Goal: Transaction & Acquisition: Obtain resource

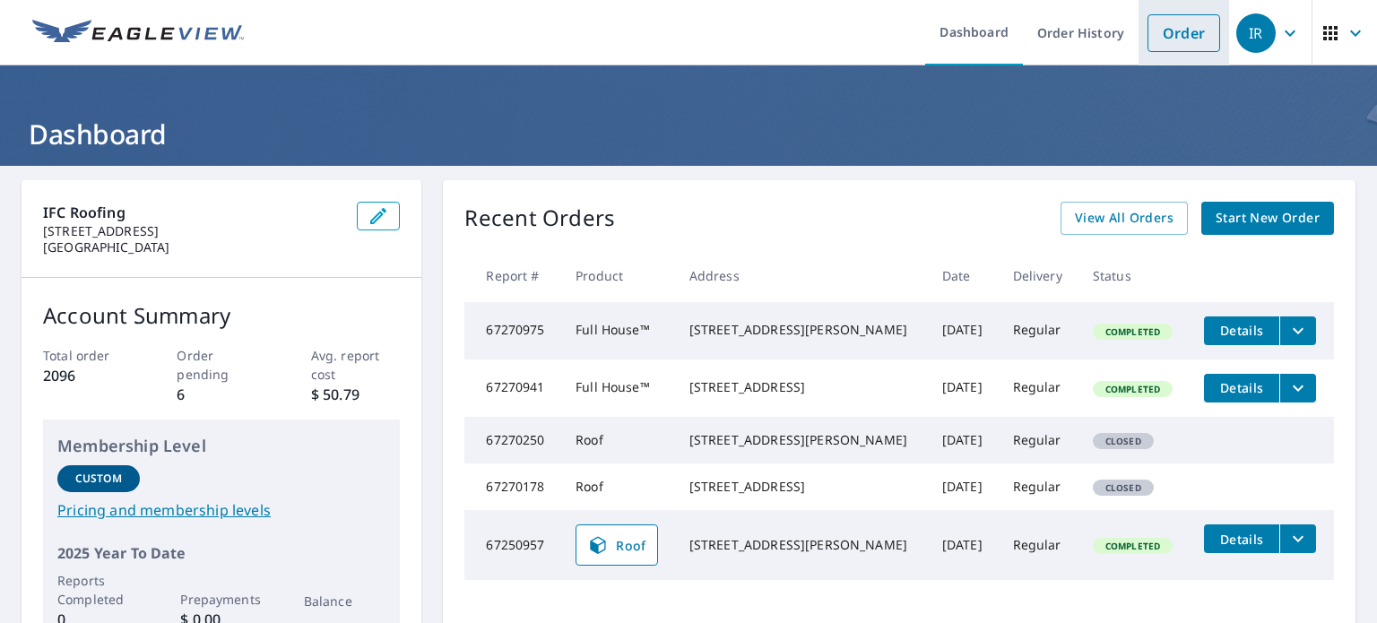
click at [1171, 33] on link "Order" at bounding box center [1184, 33] width 73 height 38
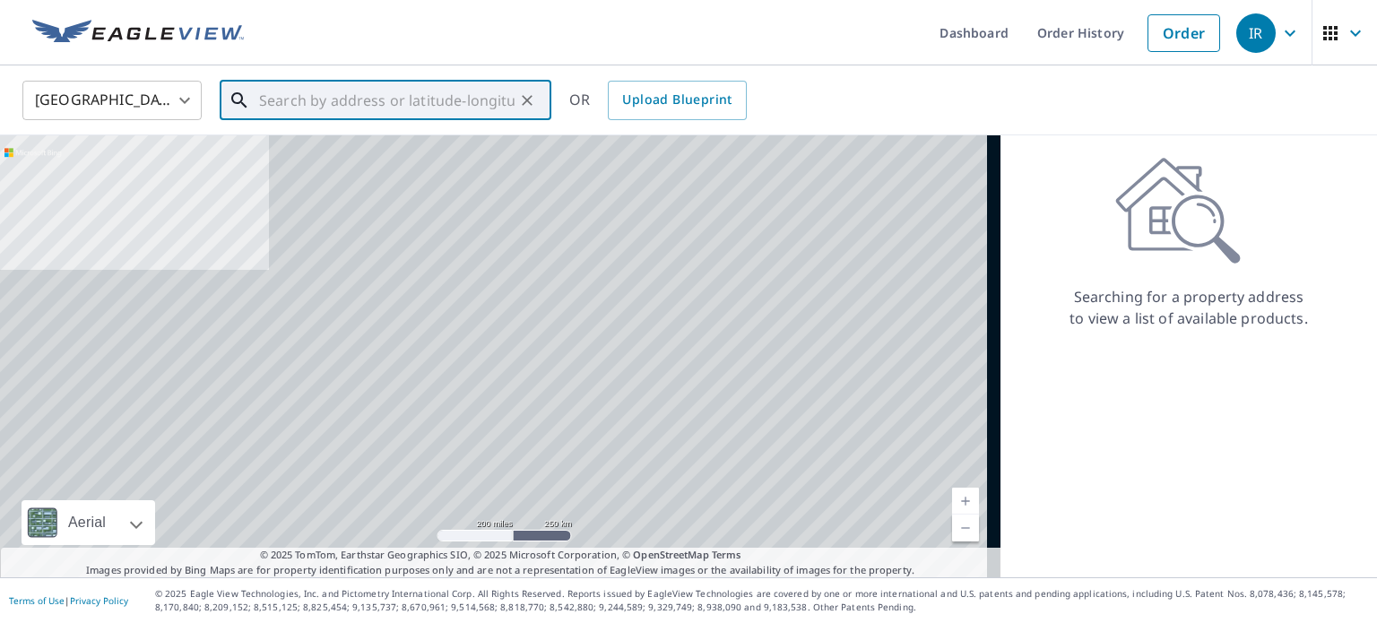
click at [471, 97] on input "text" at bounding box center [387, 100] width 256 height 50
paste input "[STREET_ADDRESS]"
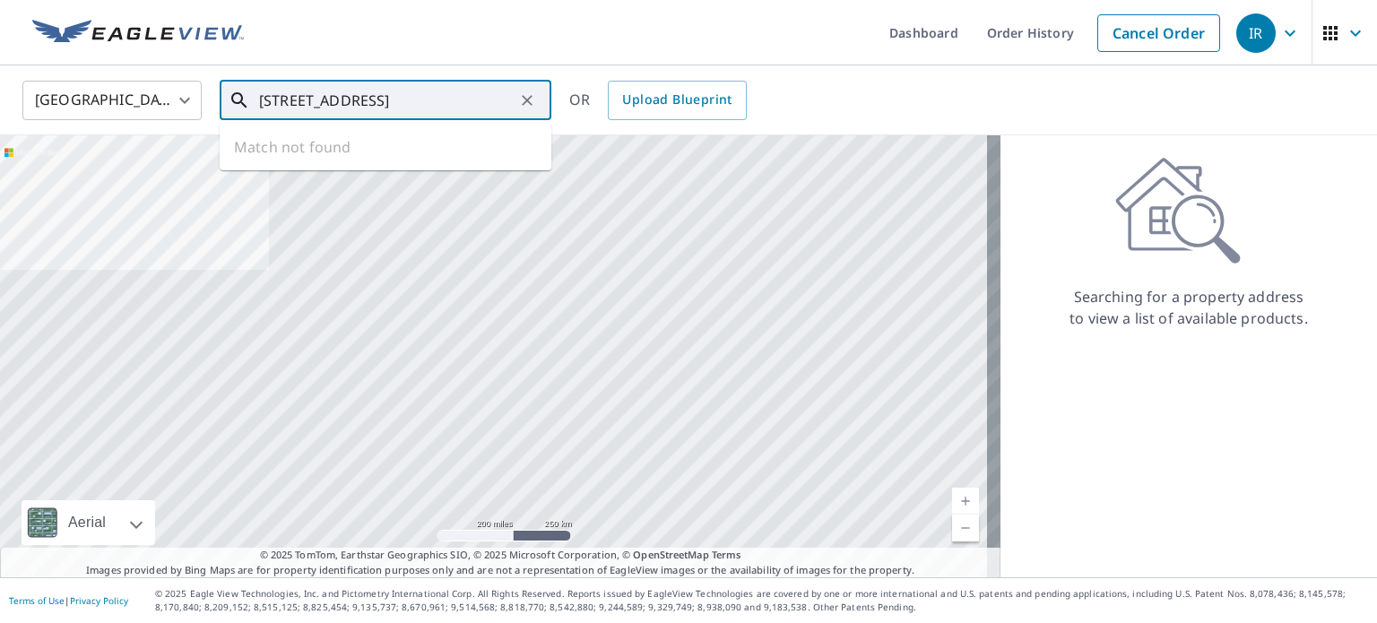
scroll to position [0, 16]
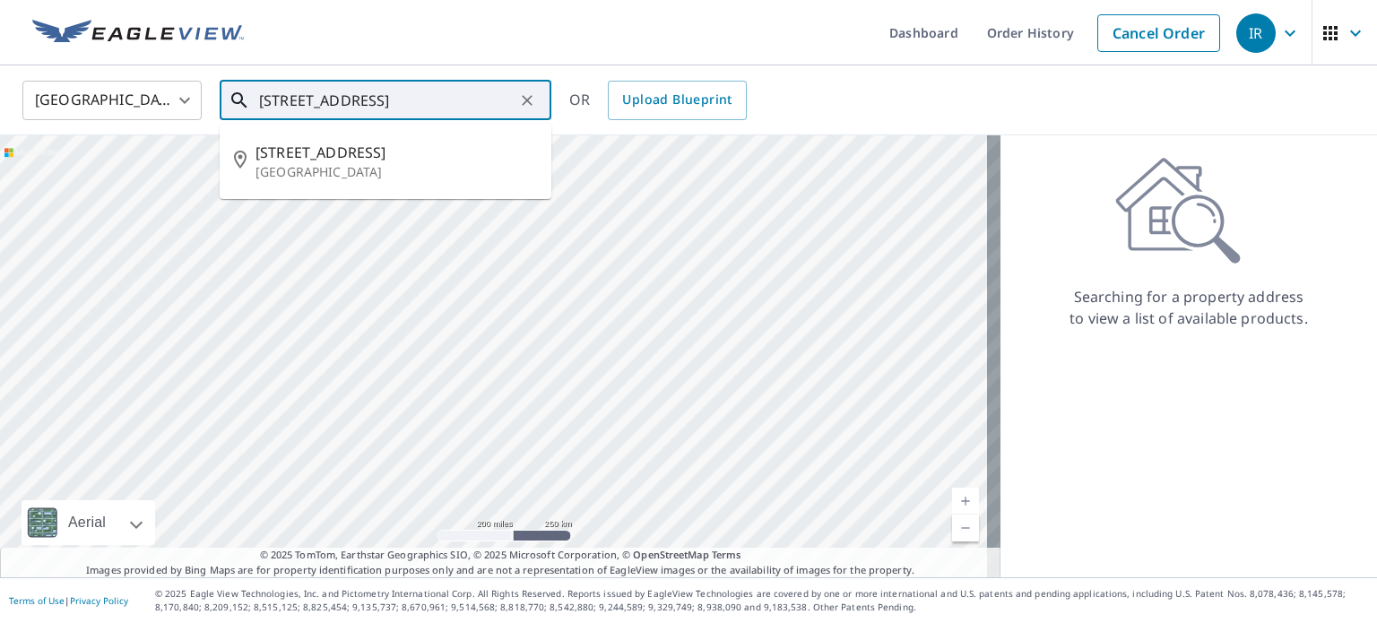
type input "[STREET_ADDRESS]"
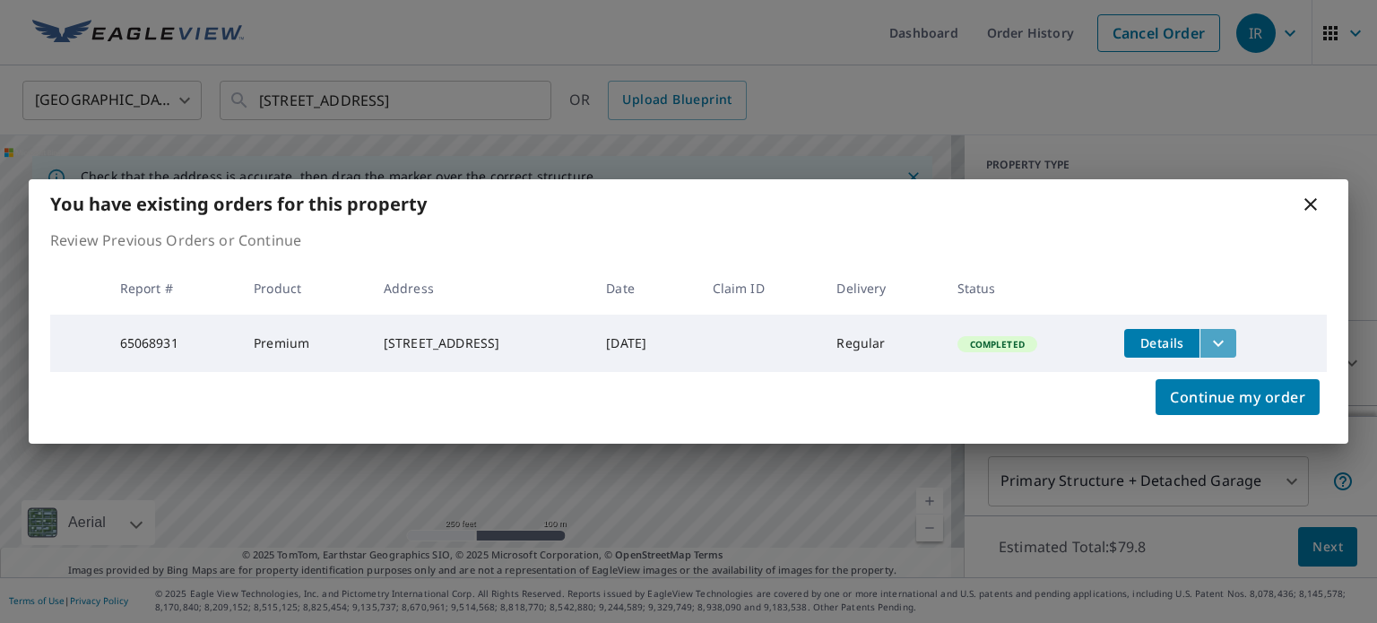
click at [1224, 340] on icon "filesDropdownBtn-65068931" at bounding box center [1218, 343] width 11 height 6
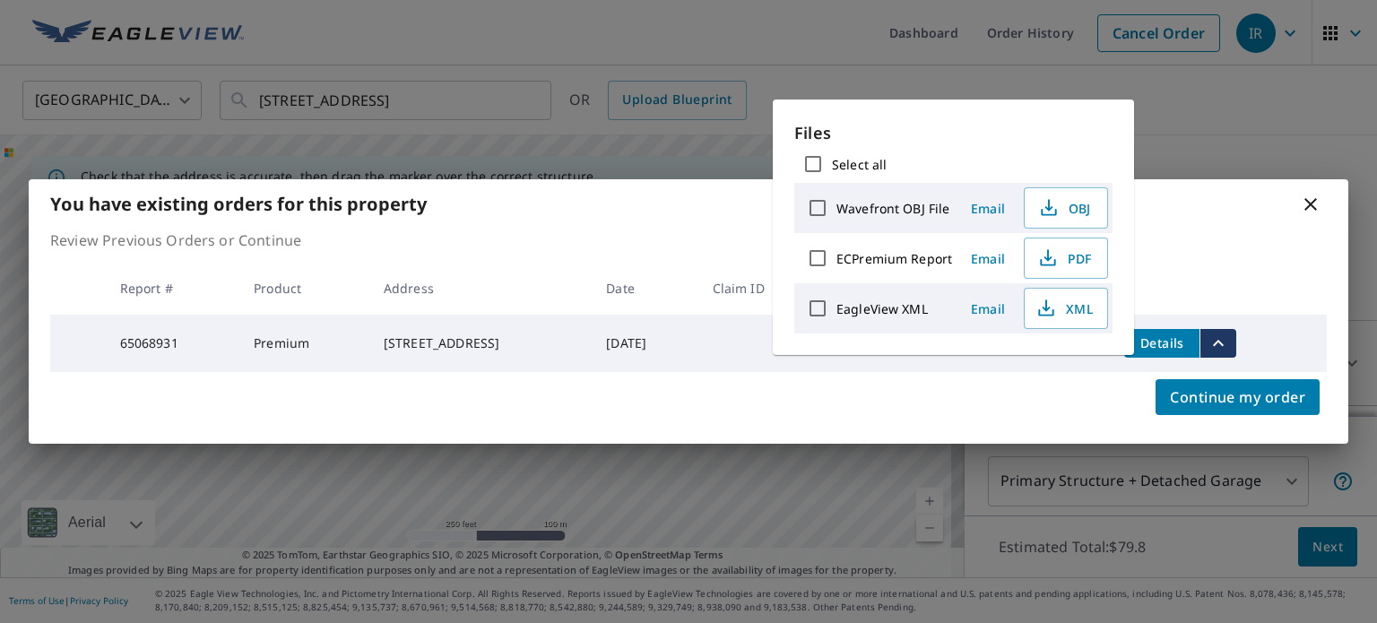
click at [810, 164] on input "Select all" at bounding box center [813, 164] width 38 height 38
checkbox input "true"
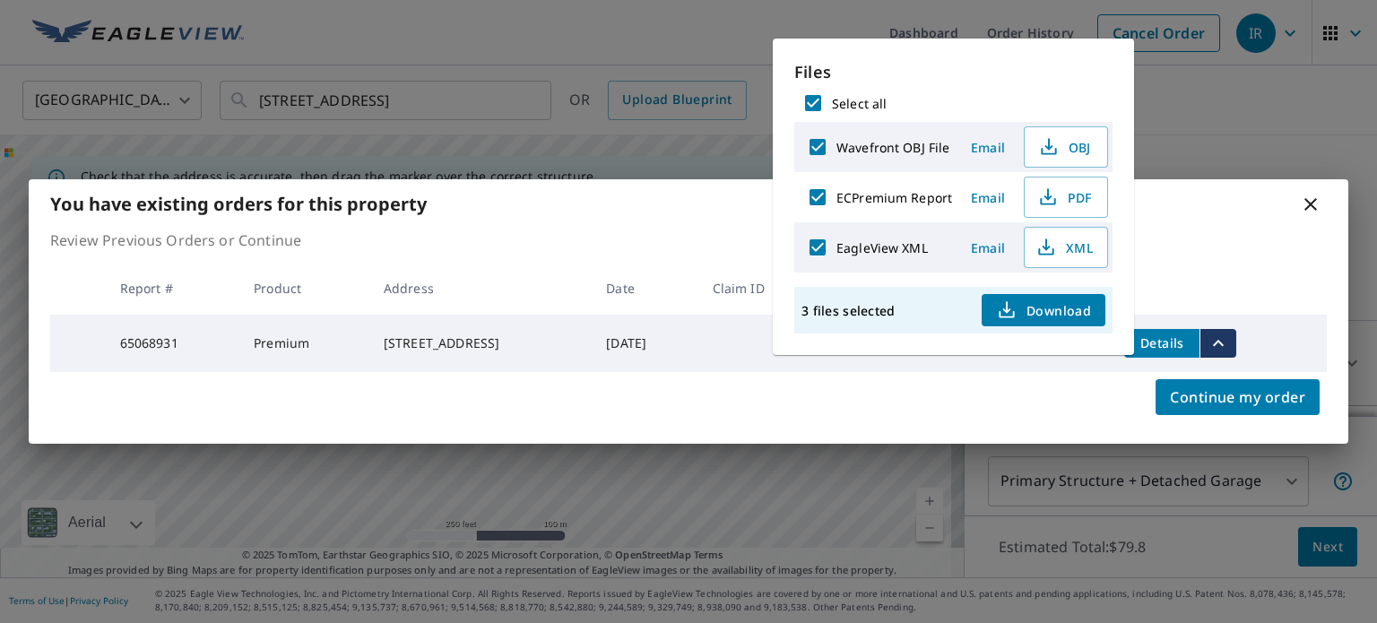
click at [1081, 317] on span "Download" at bounding box center [1043, 310] width 95 height 22
click at [1312, 204] on icon at bounding box center [1310, 204] width 13 height 13
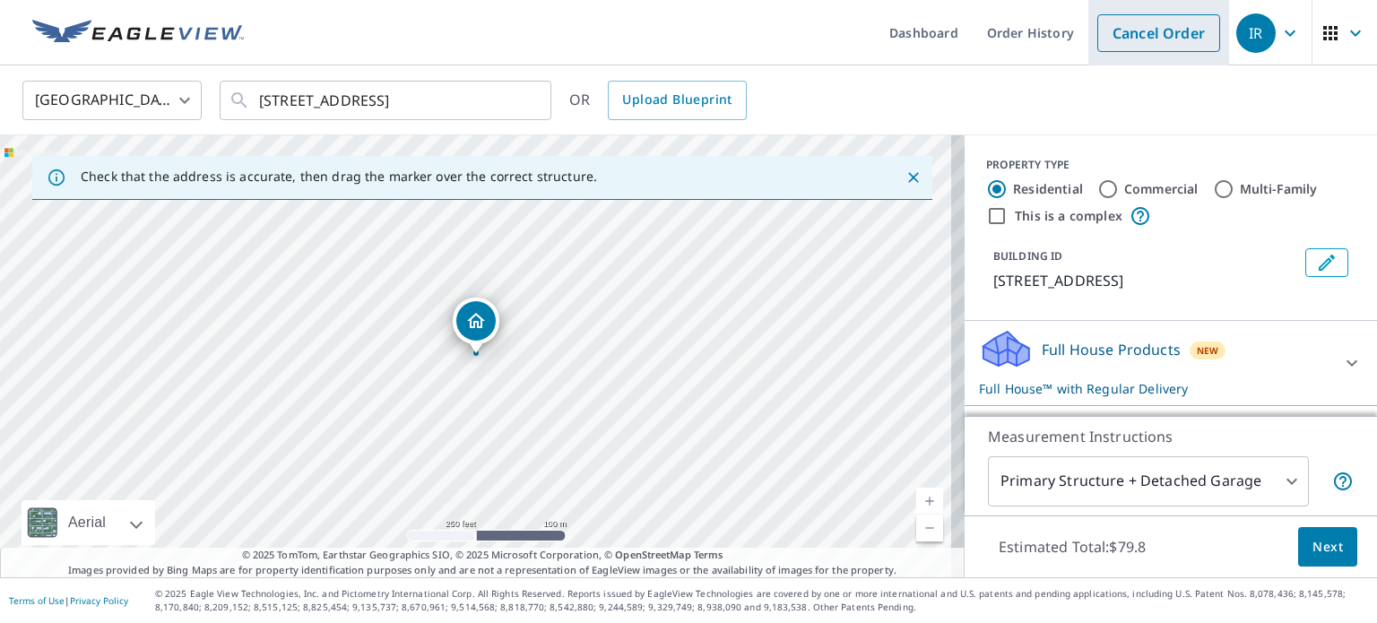
click at [1153, 37] on link "Cancel Order" at bounding box center [1158, 33] width 123 height 38
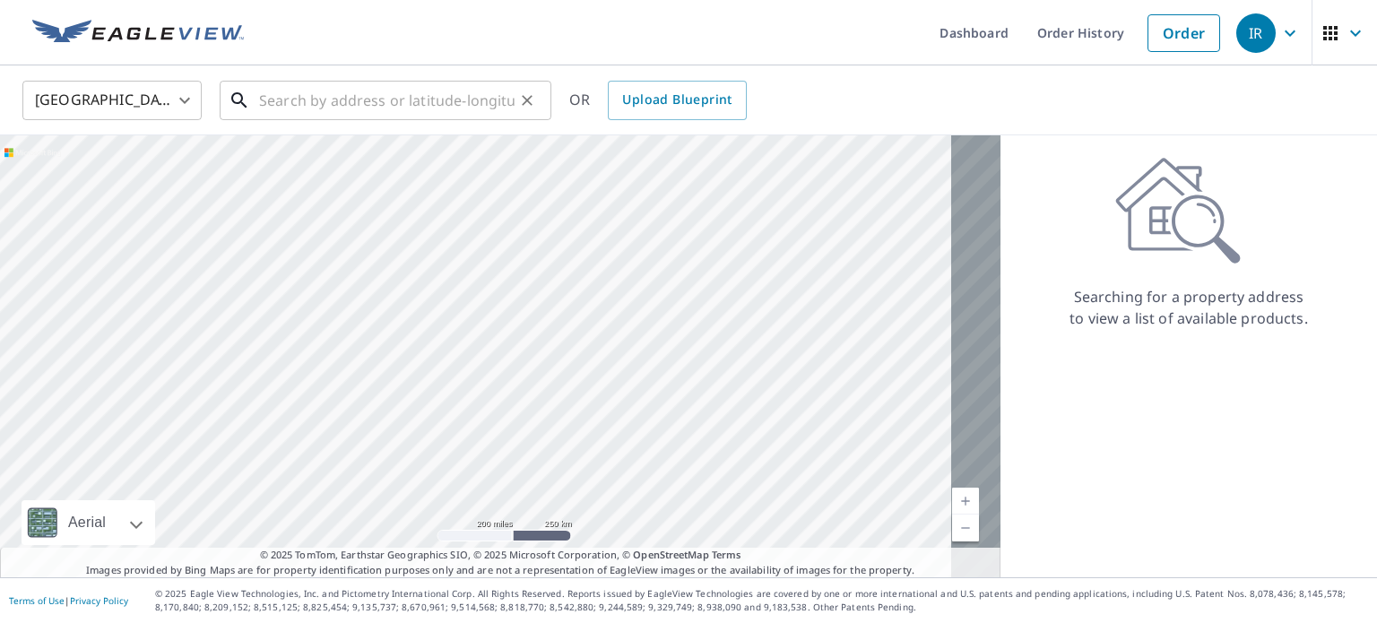
click at [475, 112] on input "text" at bounding box center [387, 100] width 256 height 50
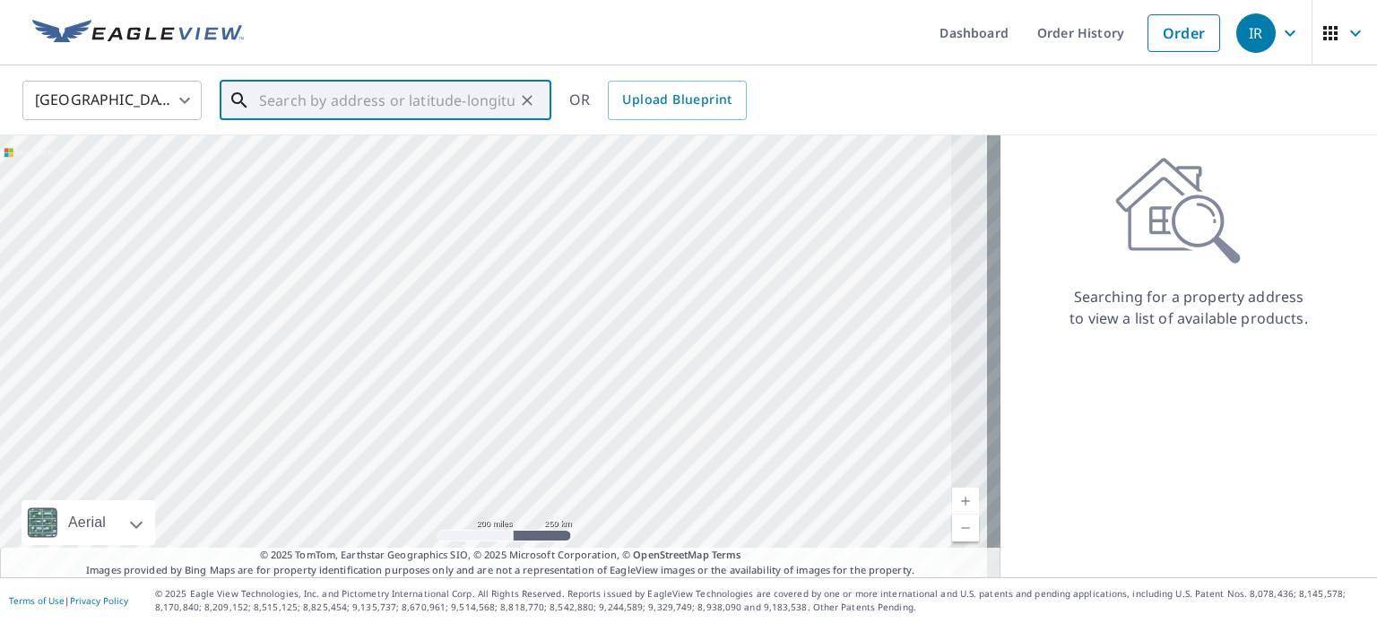
paste input "[STREET_ADDRESS]"
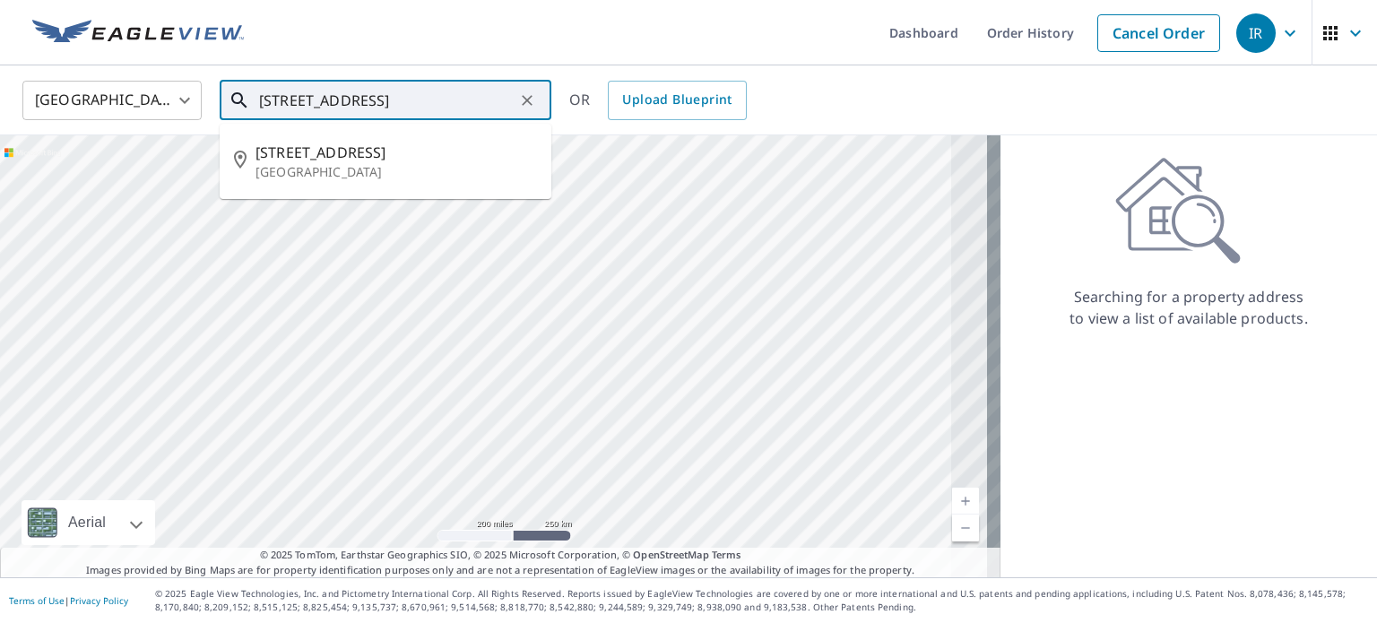
type input "[STREET_ADDRESS]"
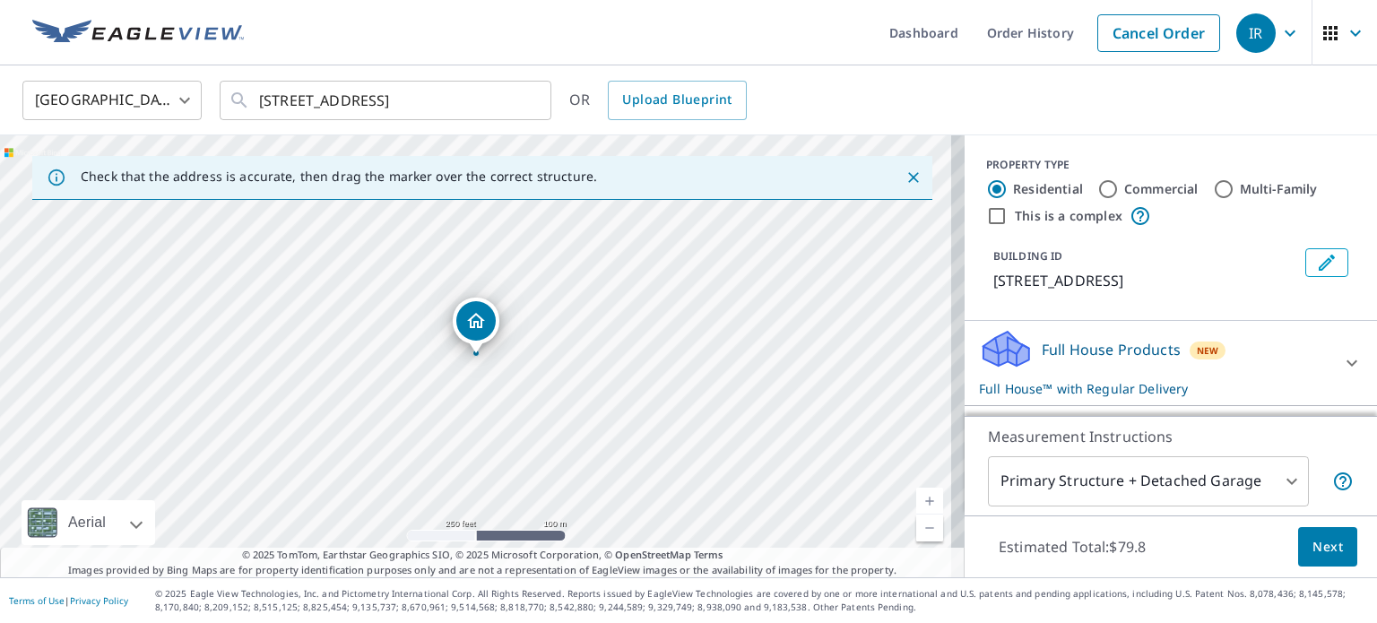
click at [472, 318] on icon "Dropped pin, building 1, Residential property, 3233 Brixton Dr Fort Worth, TX 7…" at bounding box center [476, 321] width 22 height 22
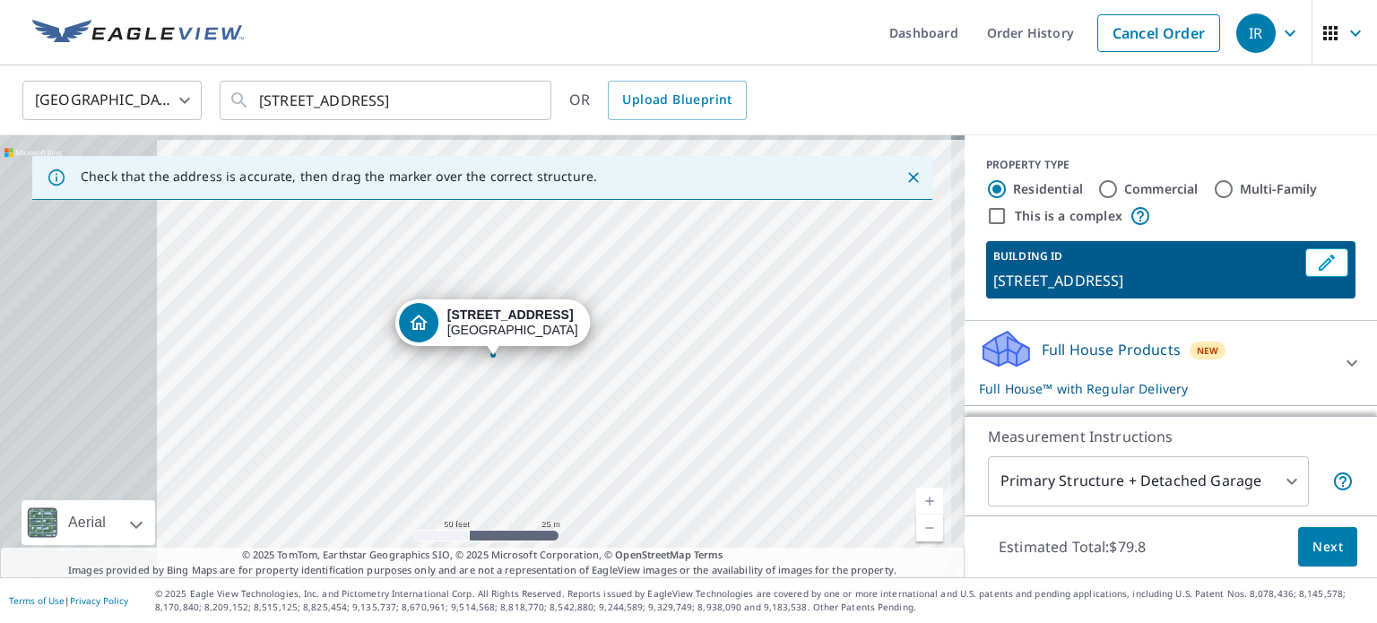
drag, startPoint x: 446, startPoint y: 359, endPoint x: 660, endPoint y: 369, distance: 214.5
click at [660, 369] on div "[STREET_ADDRESS]" at bounding box center [482, 356] width 965 height 442
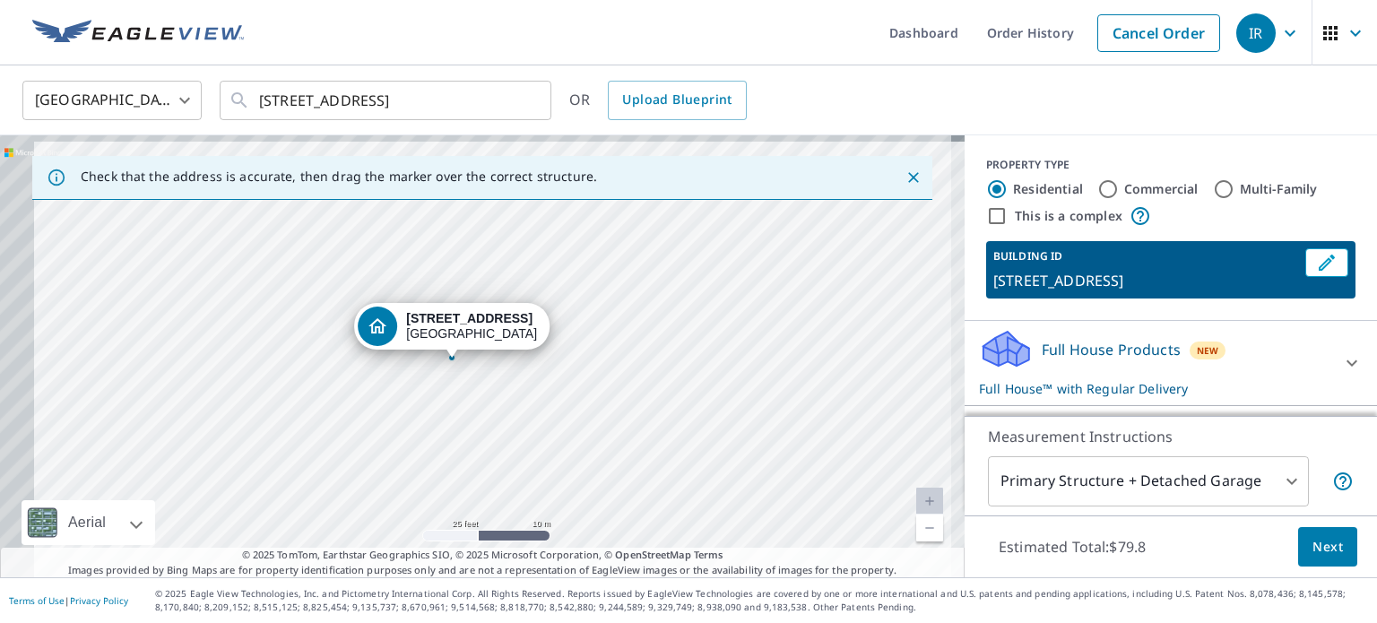
drag, startPoint x: 645, startPoint y: 370, endPoint x: 770, endPoint y: 386, distance: 125.7
click at [757, 385] on div "[STREET_ADDRESS]" at bounding box center [482, 356] width 965 height 442
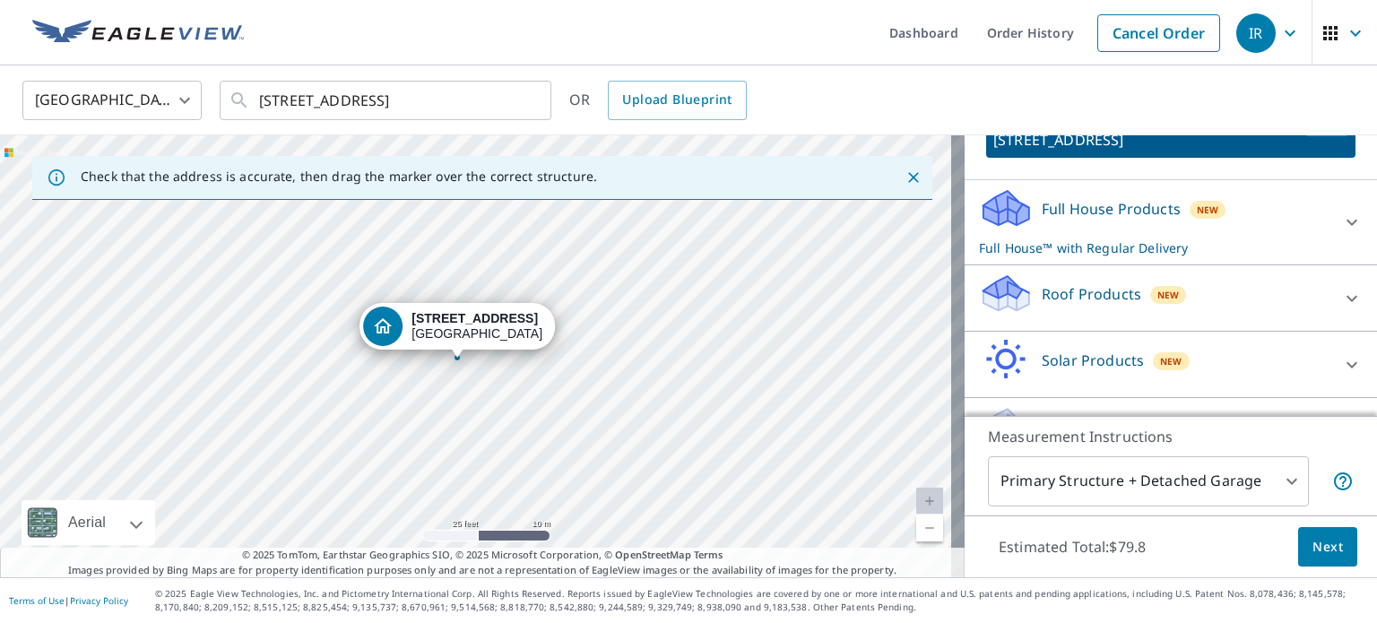
scroll to position [187, 0]
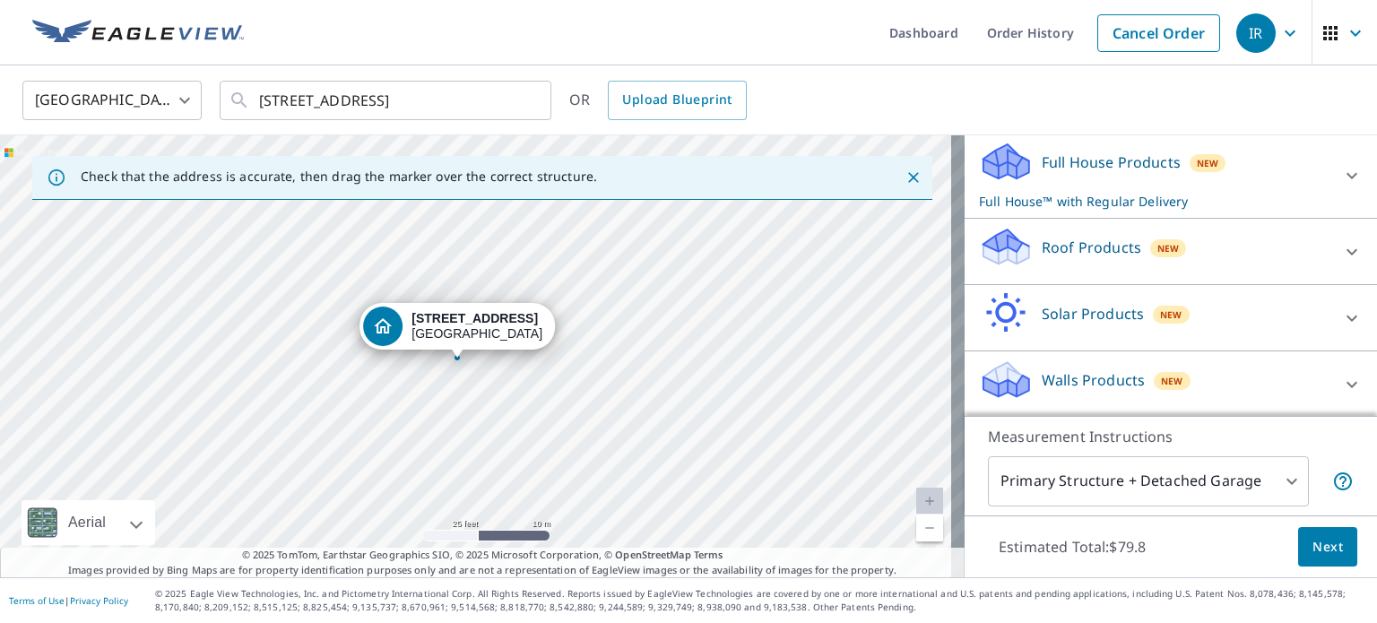
click at [1095, 237] on p "Roof Products" at bounding box center [1092, 248] width 100 height 22
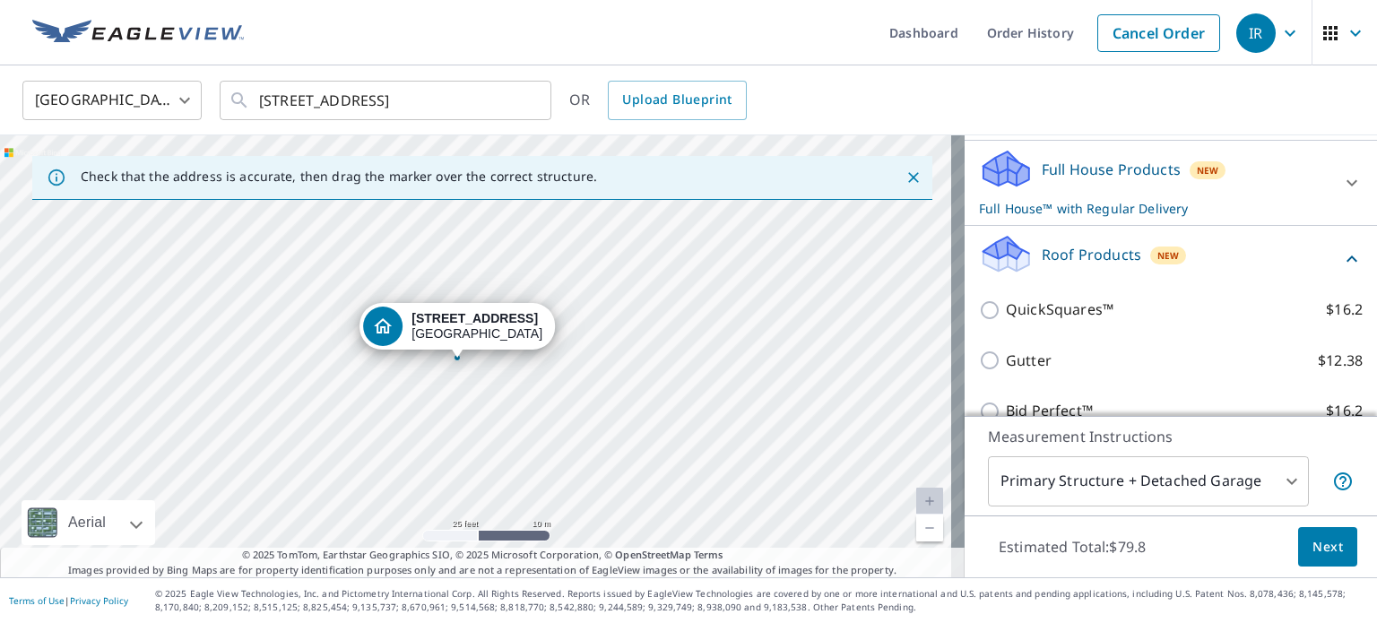
scroll to position [390, 0]
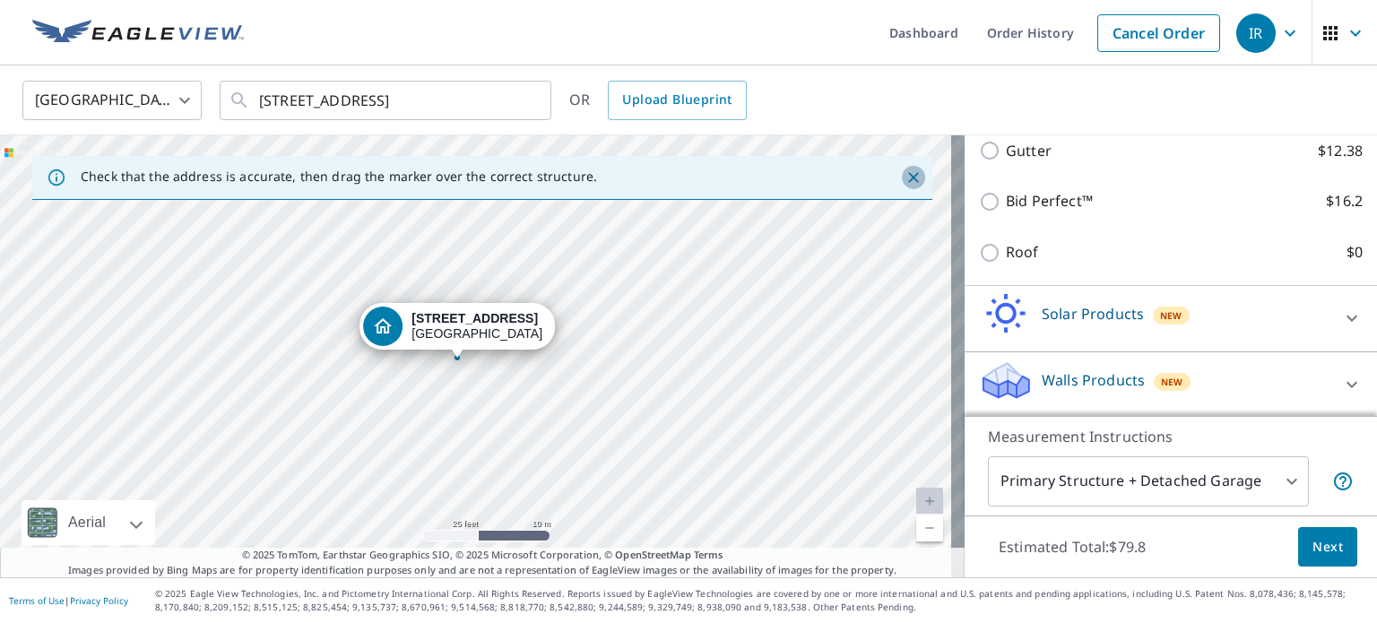
click at [905, 176] on icon "Close" at bounding box center [914, 178] width 18 height 18
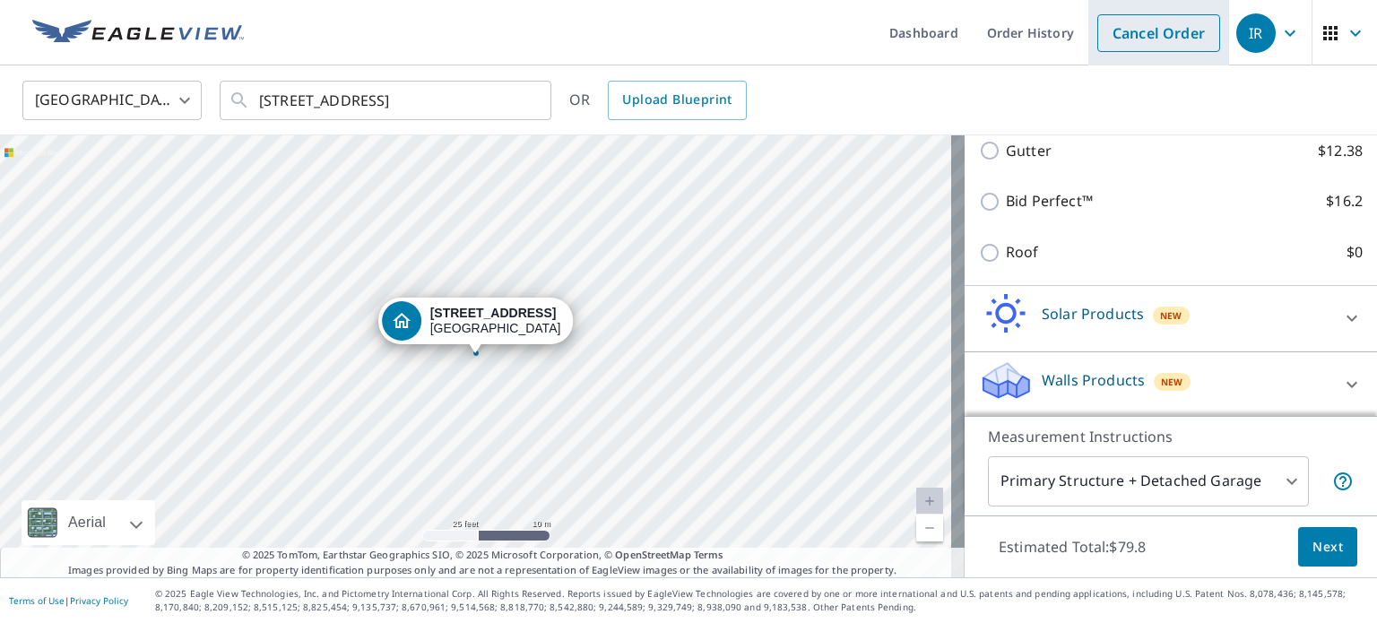
click at [1129, 39] on link "Cancel Order" at bounding box center [1158, 33] width 123 height 38
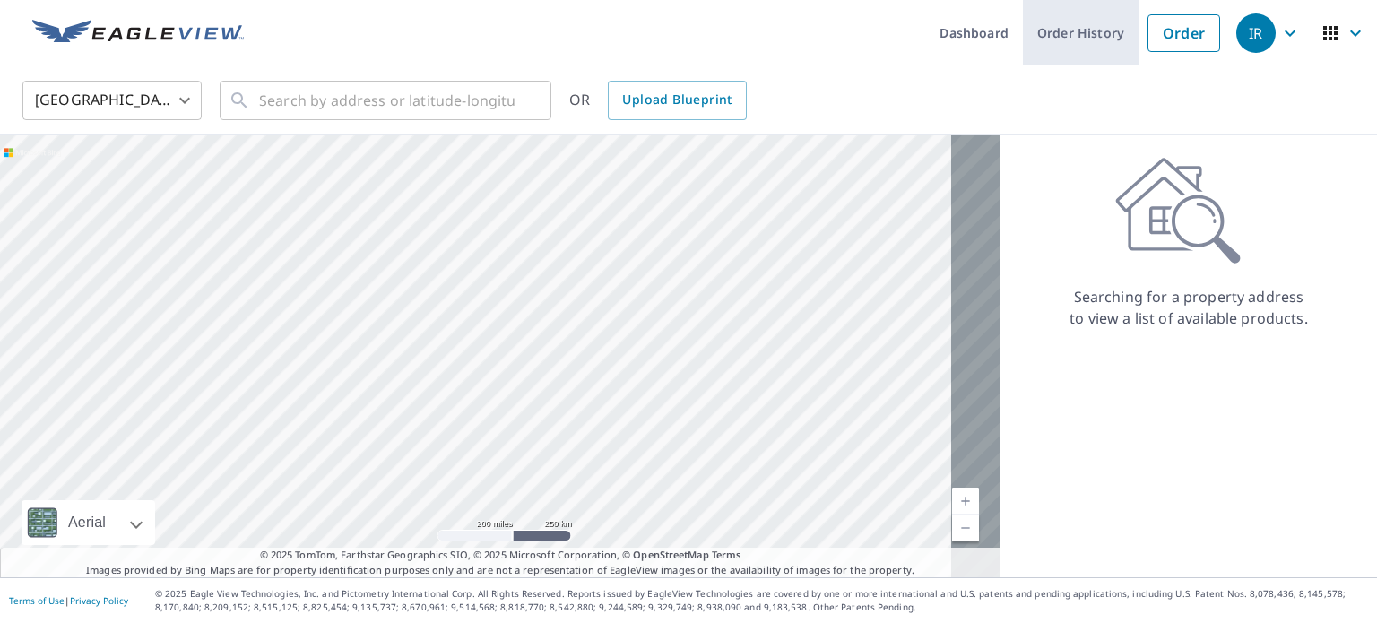
click at [1074, 41] on link "Order History" at bounding box center [1081, 32] width 116 height 65
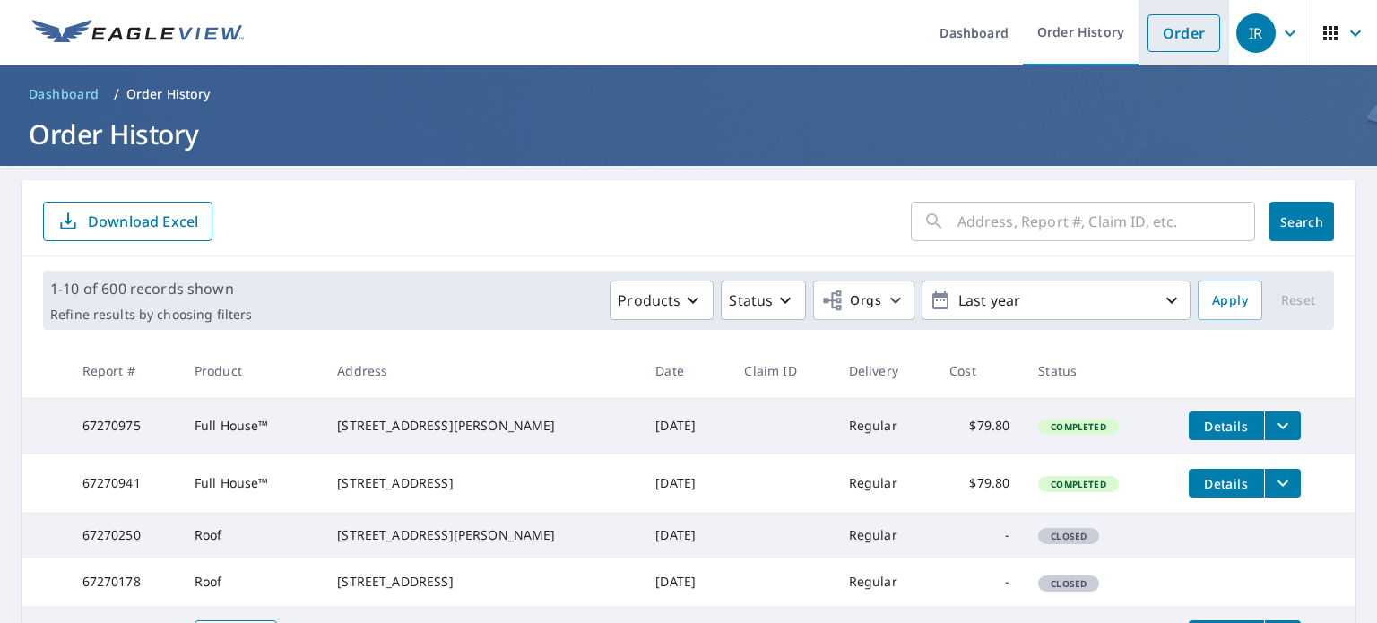
click at [1148, 37] on link "Order" at bounding box center [1184, 33] width 73 height 38
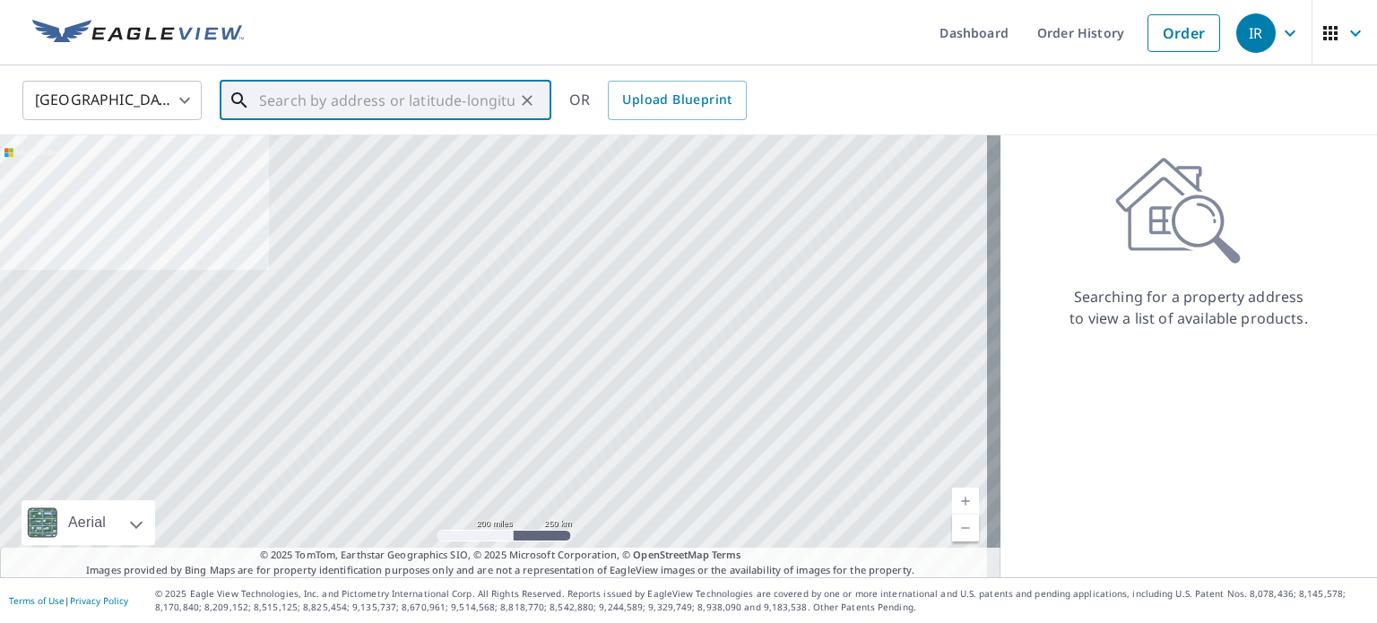
click at [430, 103] on input "text" at bounding box center [387, 100] width 256 height 50
paste input "[STREET_ADDRESS]"
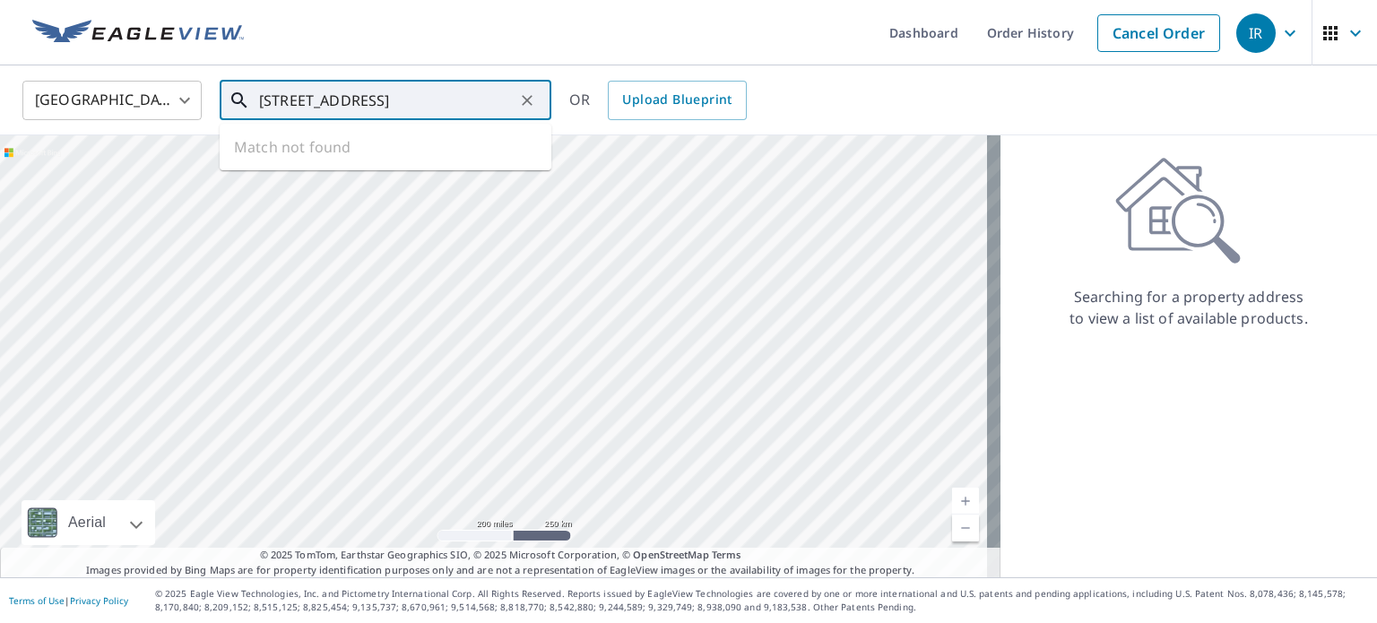
scroll to position [0, 16]
type input "[STREET_ADDRESS]"
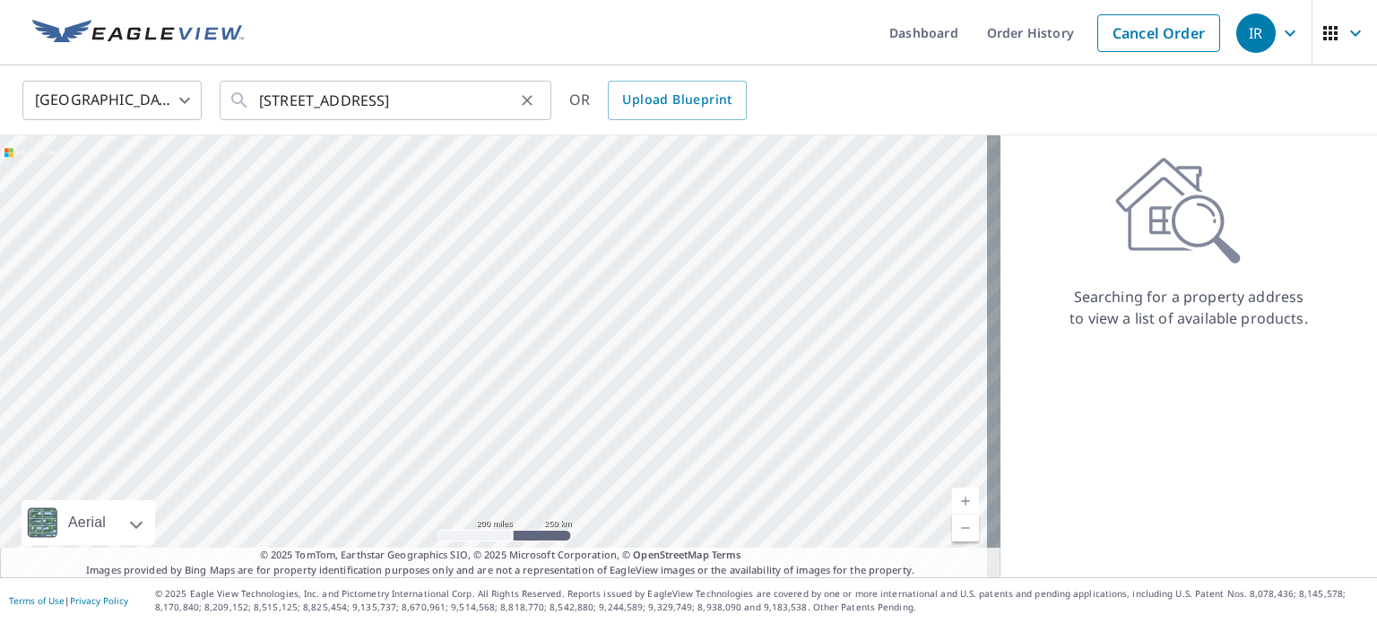
scroll to position [0, 0]
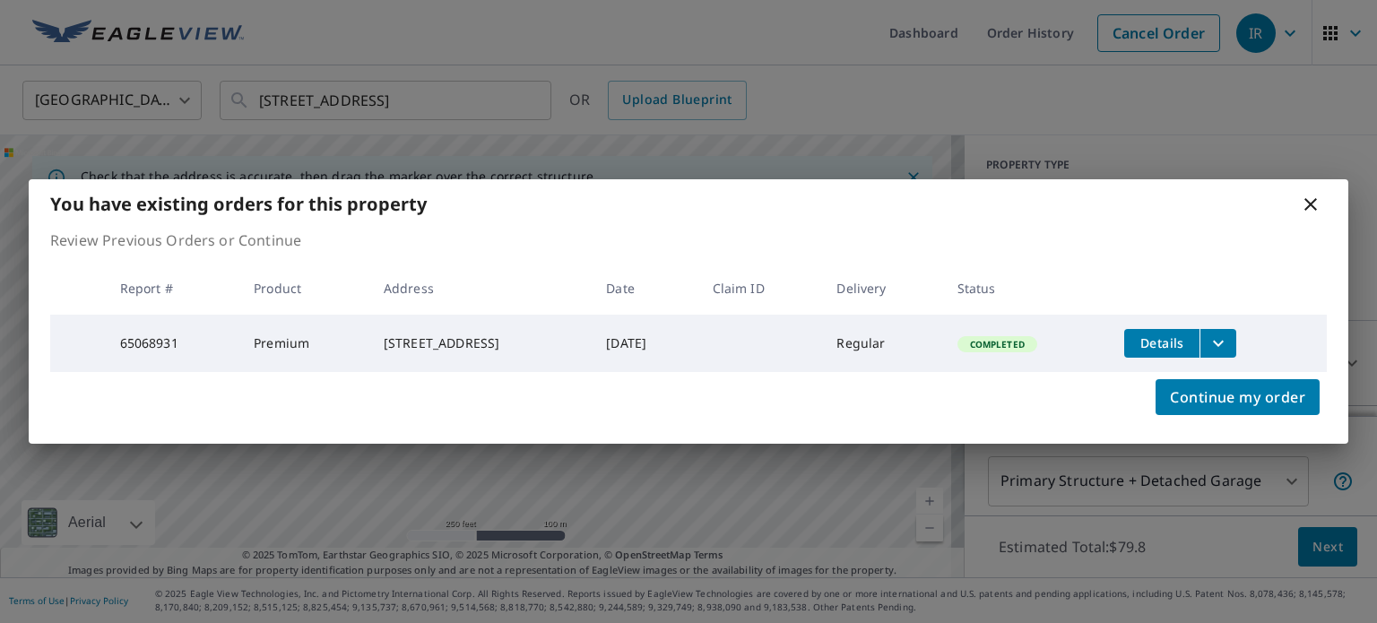
click at [1318, 200] on icon at bounding box center [1311, 205] width 22 height 22
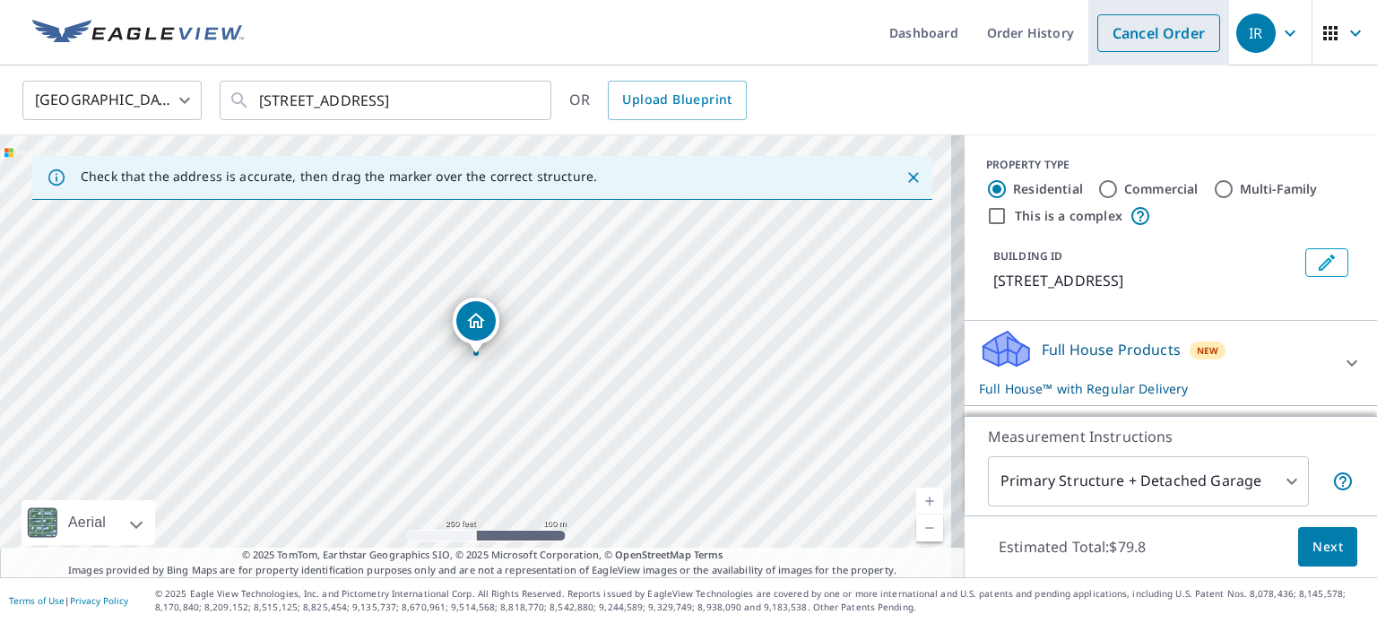
click at [1169, 44] on link "Cancel Order" at bounding box center [1158, 33] width 123 height 38
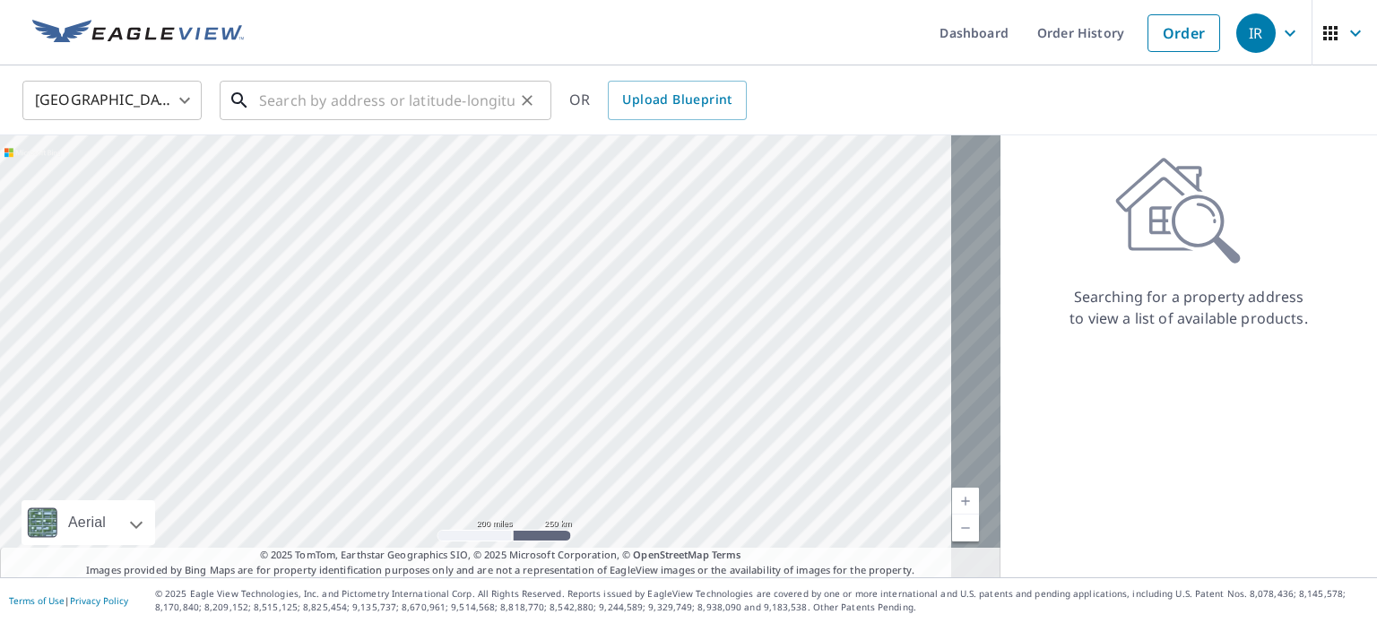
click at [435, 92] on input "text" at bounding box center [387, 100] width 256 height 50
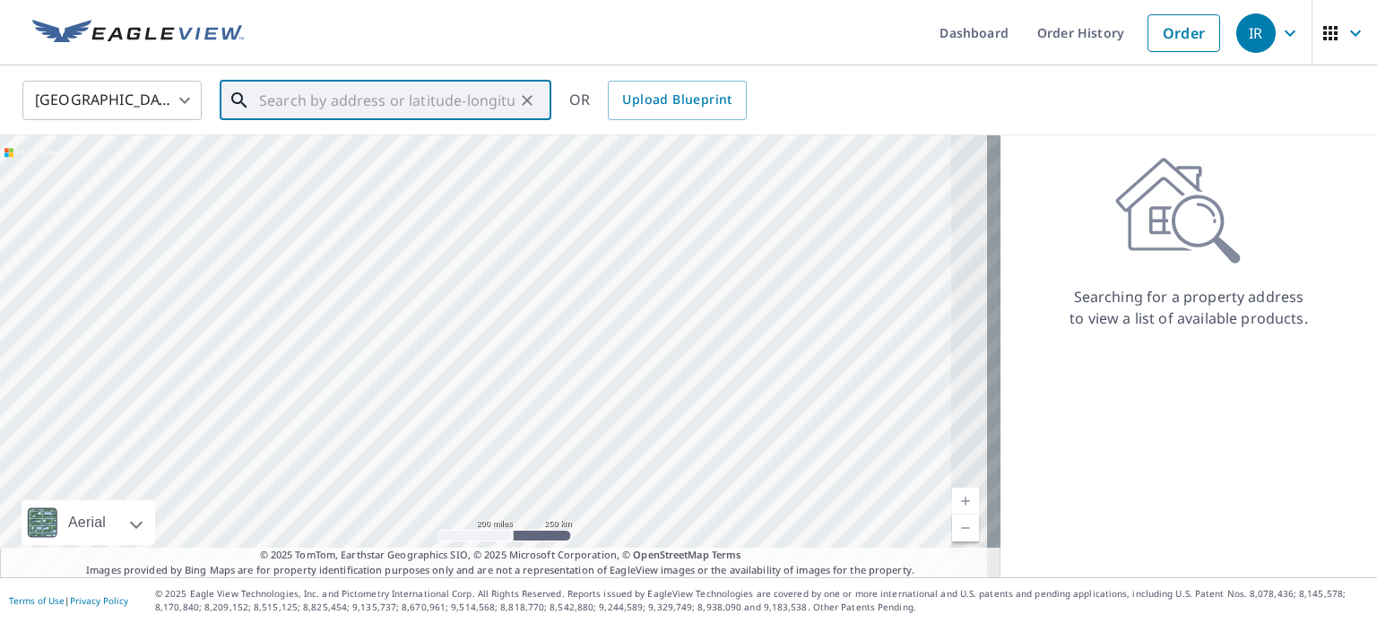
paste input "[STREET_ADDRESS]"
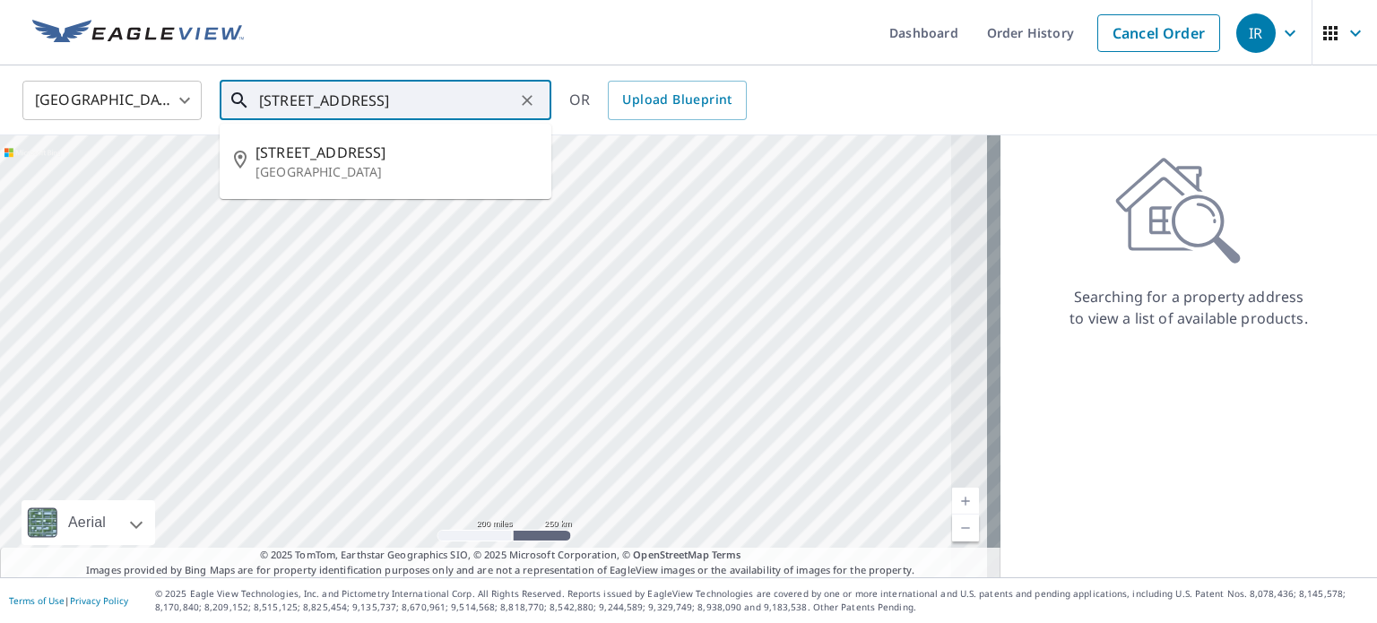
type input "[STREET_ADDRESS]"
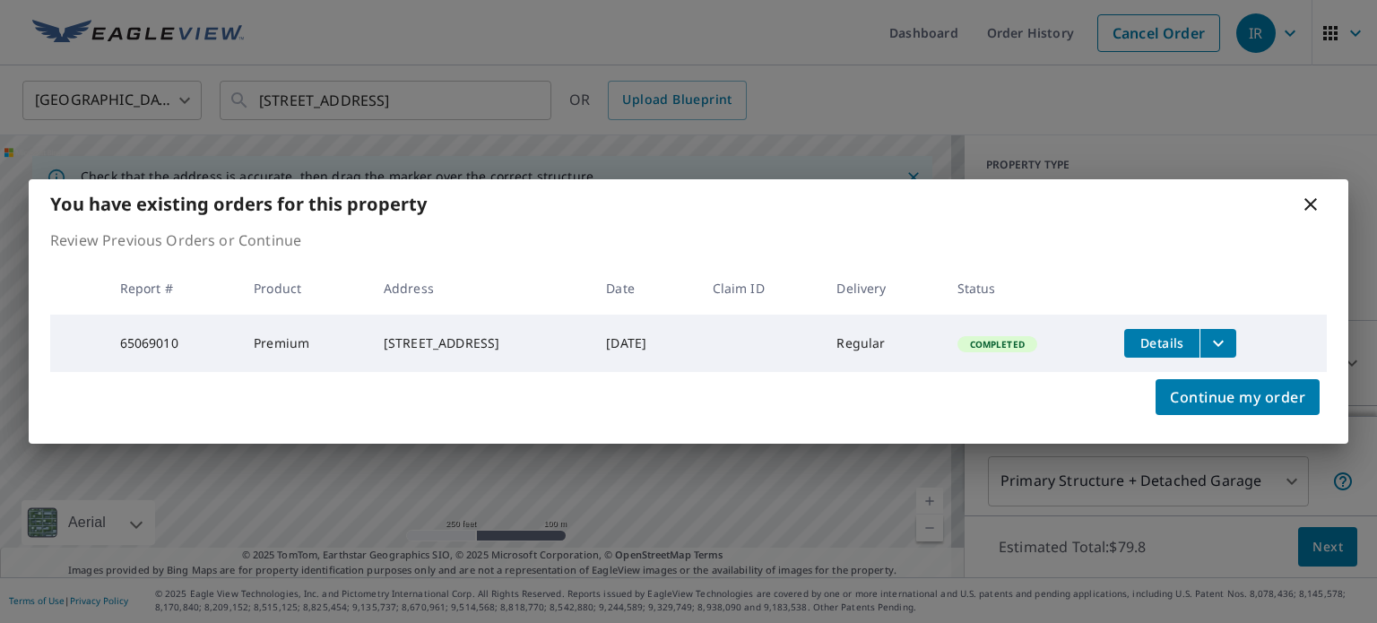
click at [478, 334] on div "[STREET_ADDRESS]" at bounding box center [481, 343] width 194 height 18
click at [1309, 202] on icon at bounding box center [1310, 204] width 13 height 13
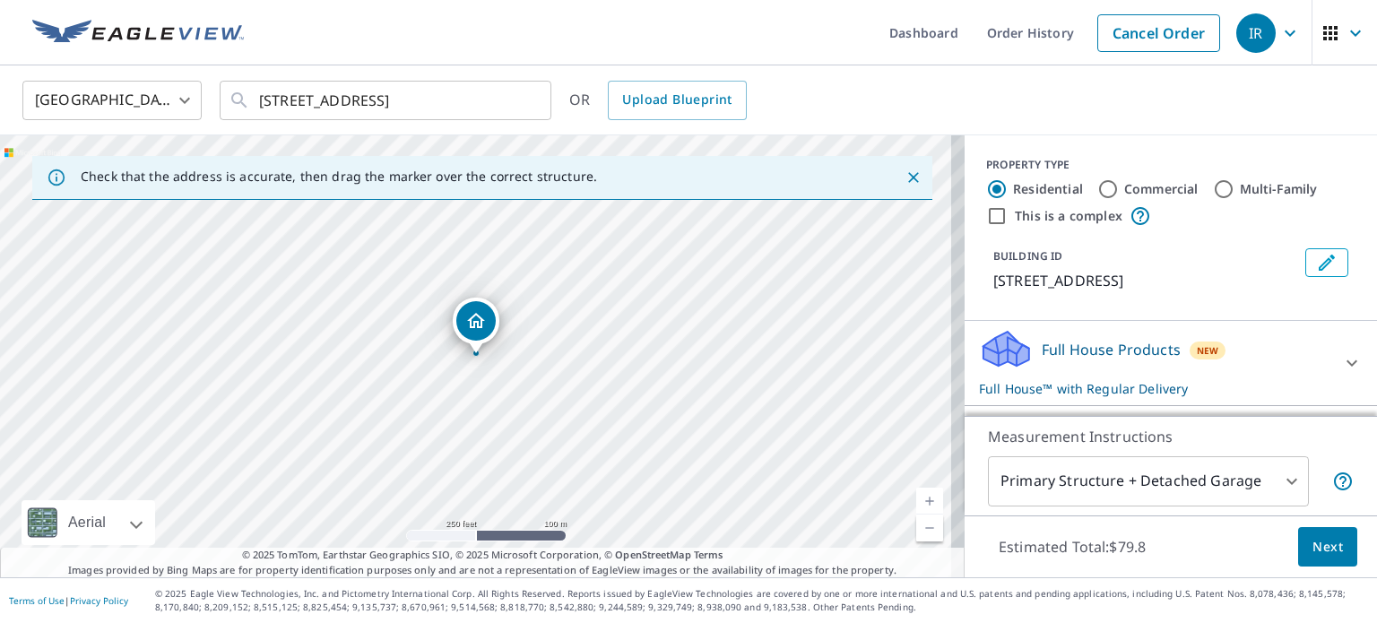
click at [473, 319] on icon "Dropped pin, building 1, Residential property, 2804 Springbranch Ct Grapevine, …" at bounding box center [476, 321] width 22 height 22
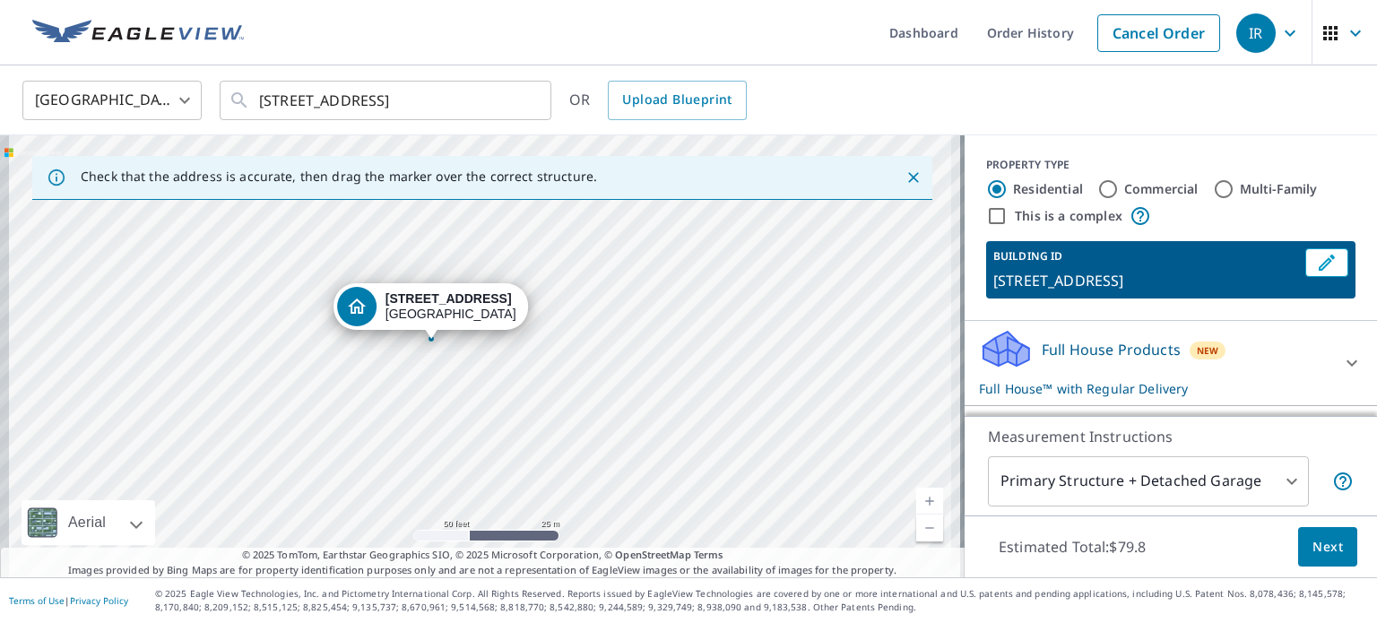
drag, startPoint x: 585, startPoint y: 373, endPoint x: 706, endPoint y: 373, distance: 121.0
click at [706, 373] on div "[STREET_ADDRESS]" at bounding box center [482, 356] width 965 height 442
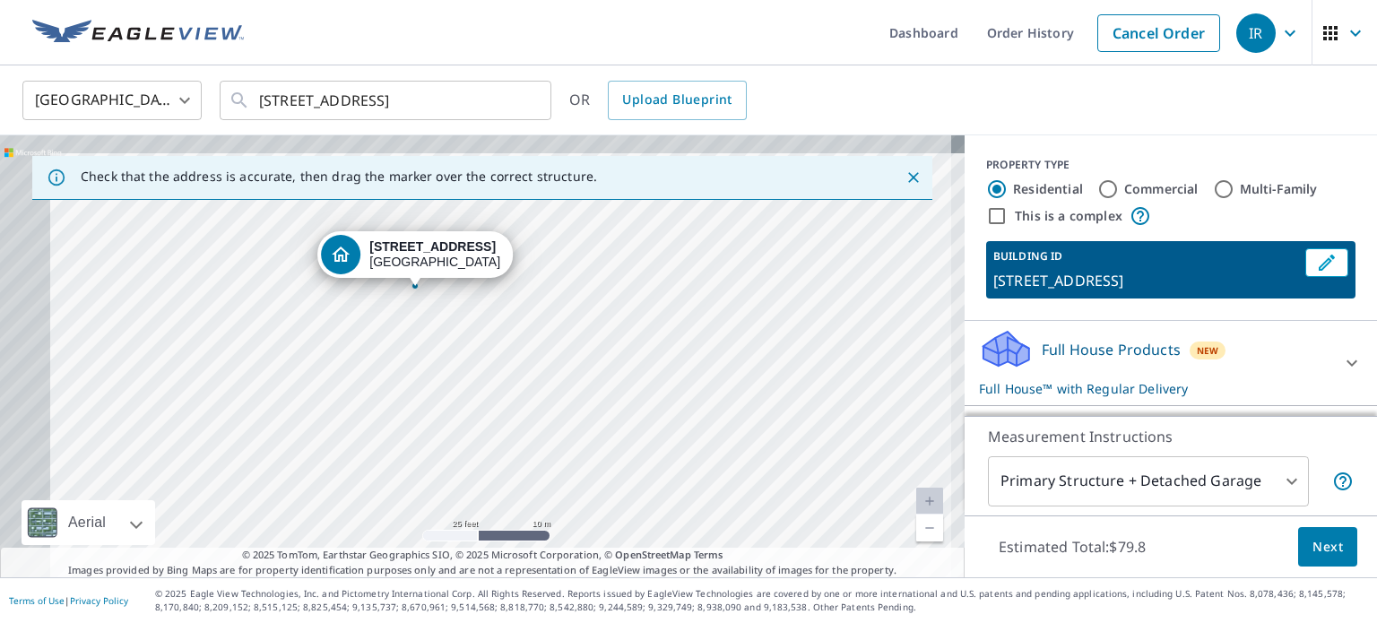
drag, startPoint x: 671, startPoint y: 416, endPoint x: 839, endPoint y: 432, distance: 168.4
click at [836, 429] on div "[STREET_ADDRESS]" at bounding box center [482, 356] width 965 height 442
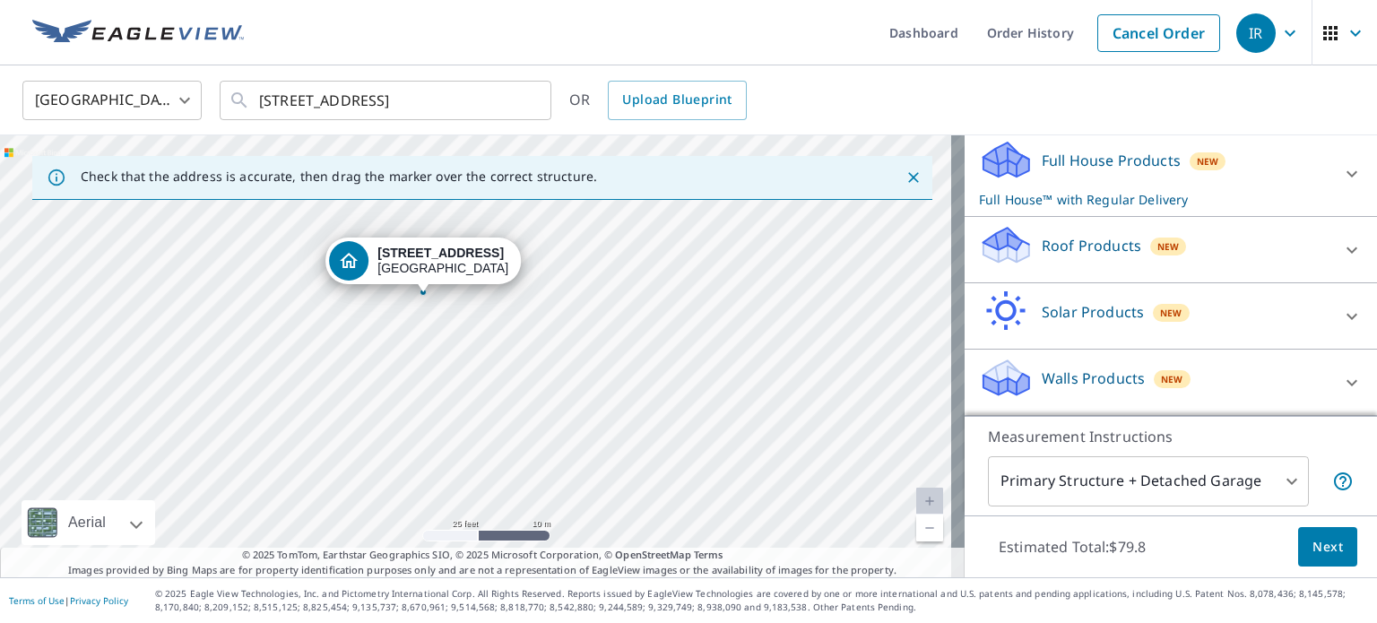
scroll to position [209, 0]
click at [1092, 257] on div "Roof Products New" at bounding box center [1154, 249] width 351 height 51
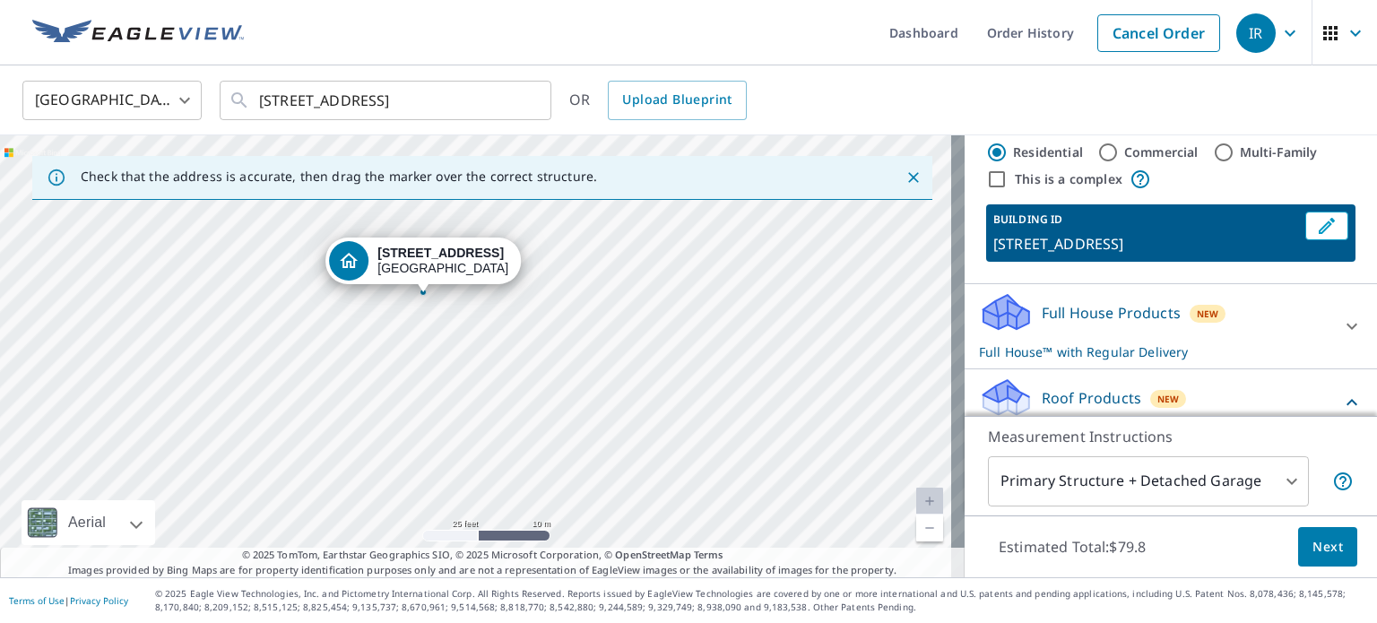
scroll to position [0, 0]
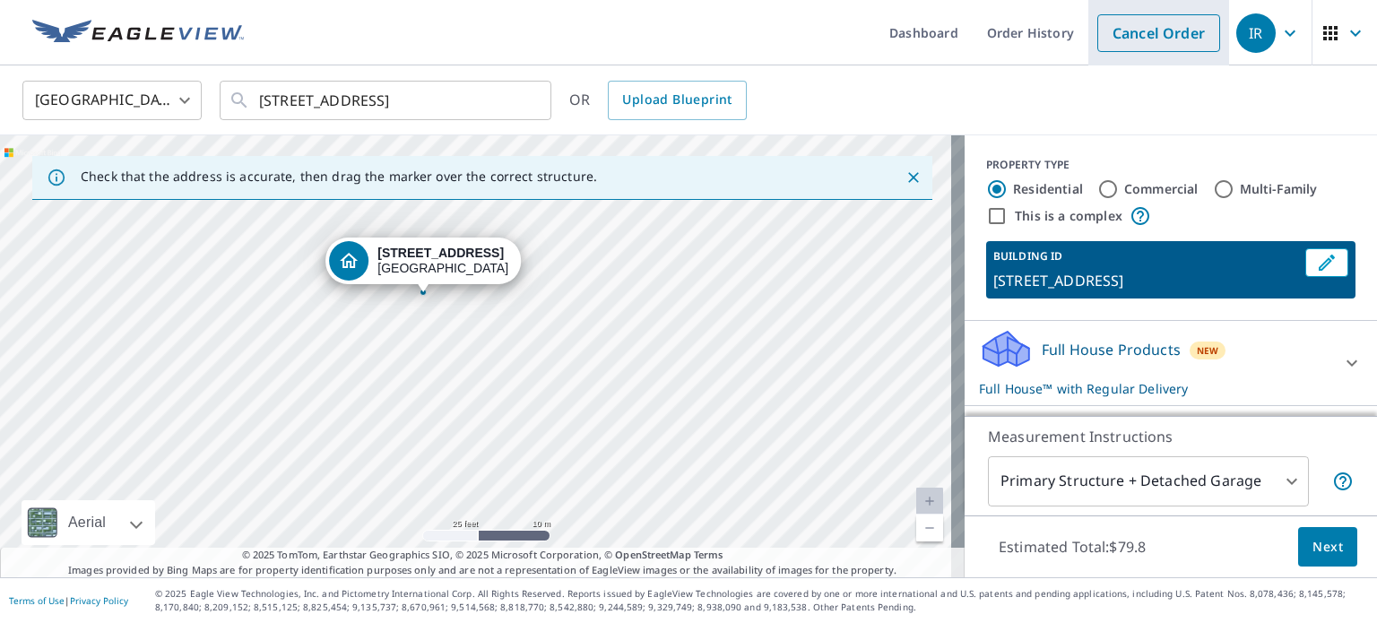
click at [1150, 41] on link "Cancel Order" at bounding box center [1158, 33] width 123 height 38
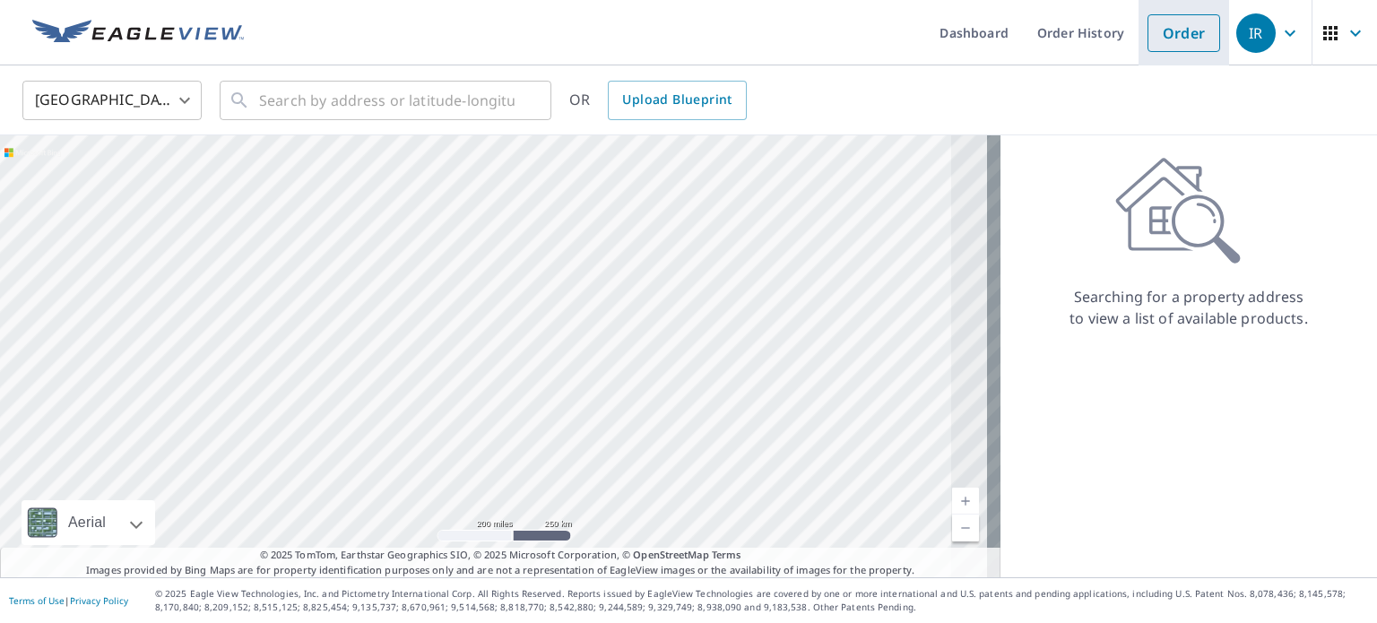
click at [1151, 35] on link "Order" at bounding box center [1184, 33] width 73 height 38
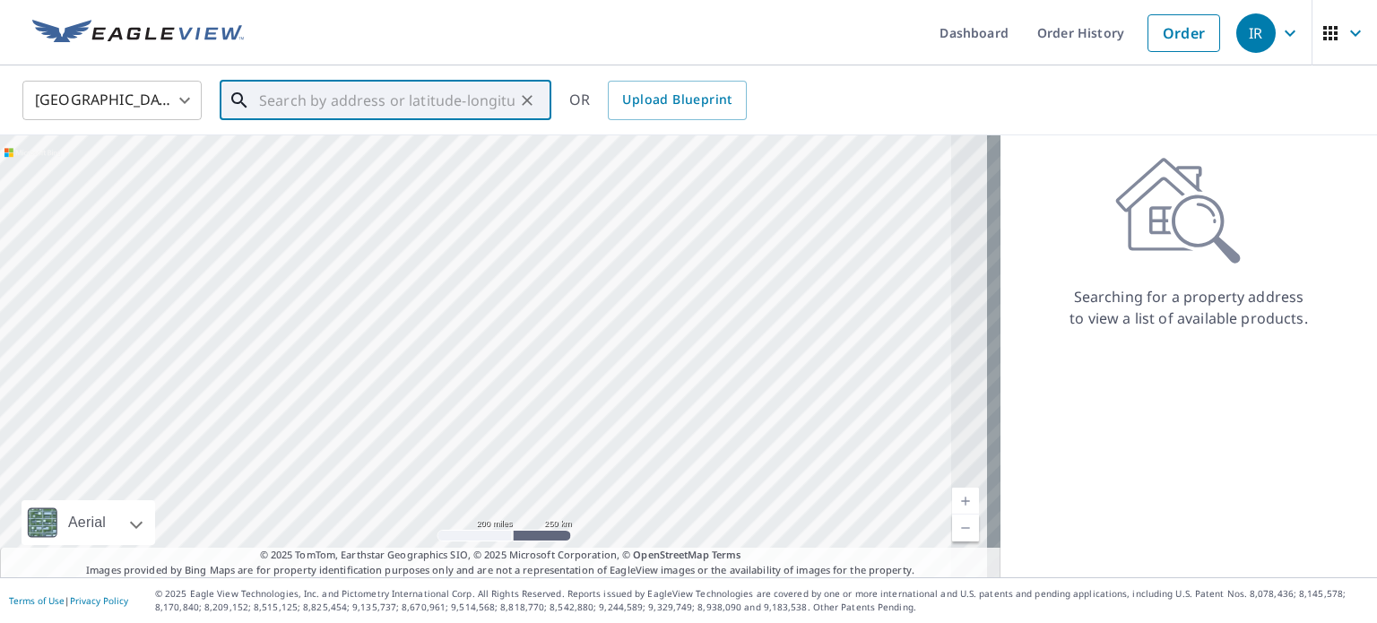
click at [426, 104] on input "text" at bounding box center [387, 100] width 256 height 50
paste input "[STREET_ADDRESS]"
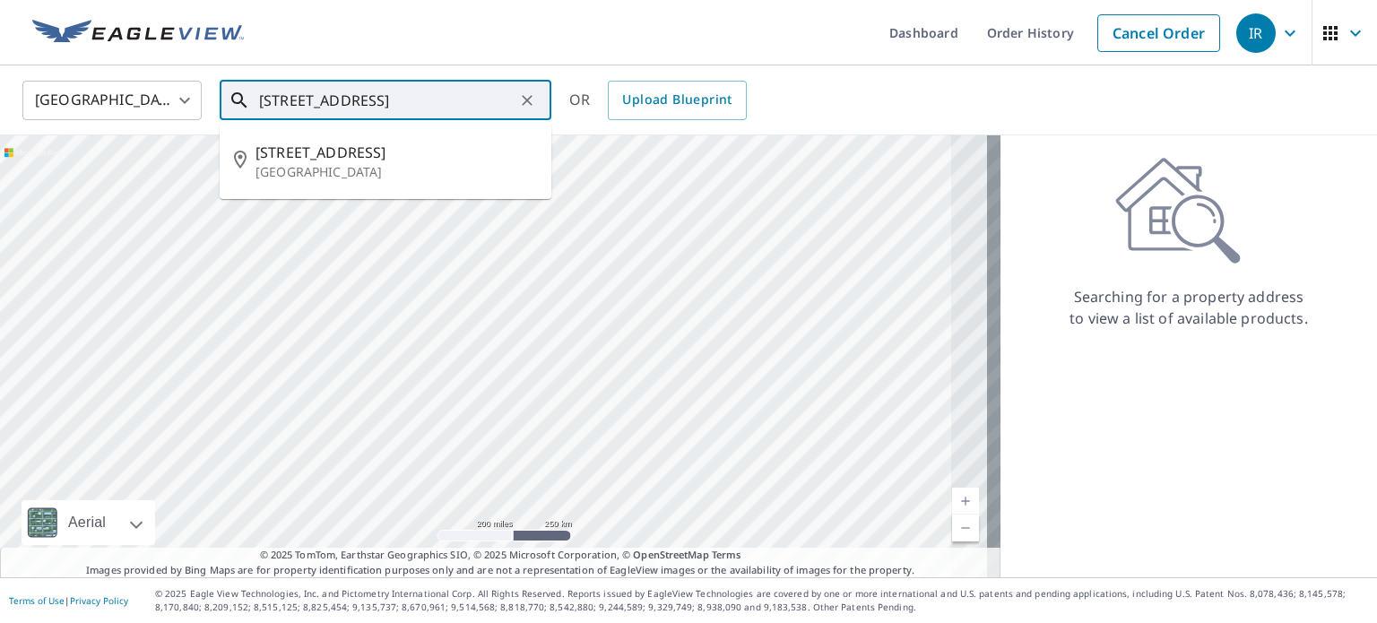
scroll to position [0, 16]
type input "[STREET_ADDRESS]"
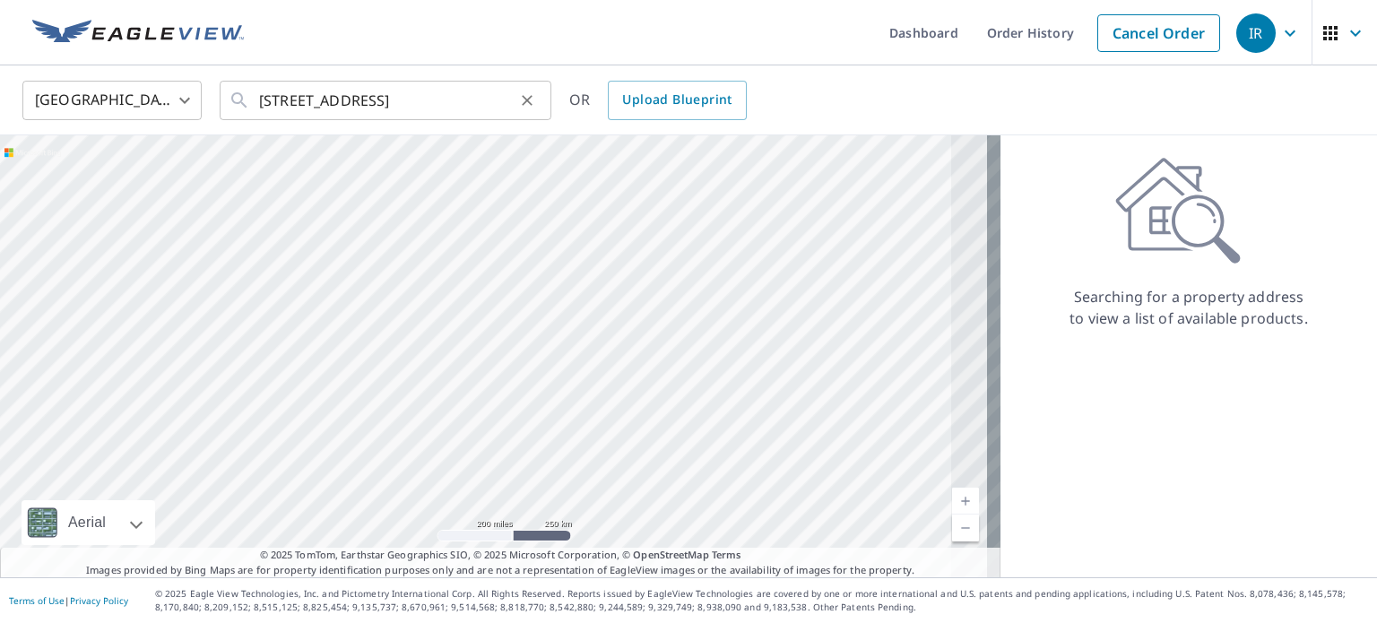
scroll to position [0, 0]
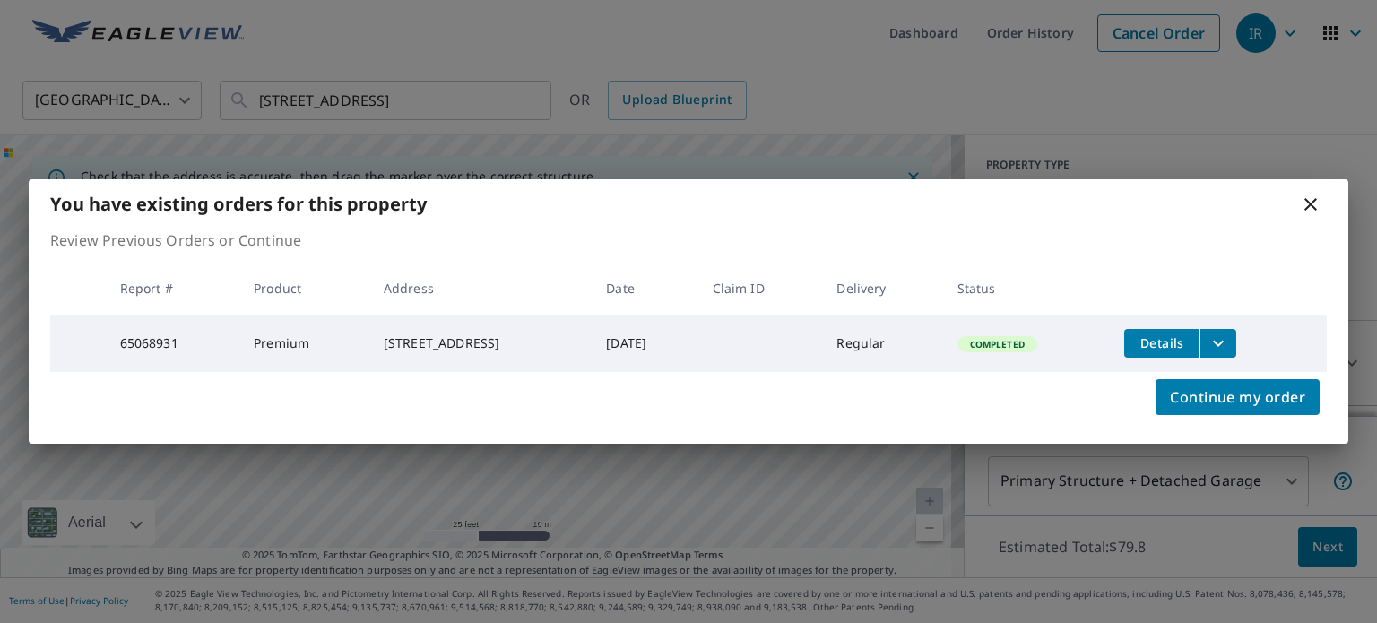
click at [1312, 195] on icon at bounding box center [1311, 205] width 22 height 22
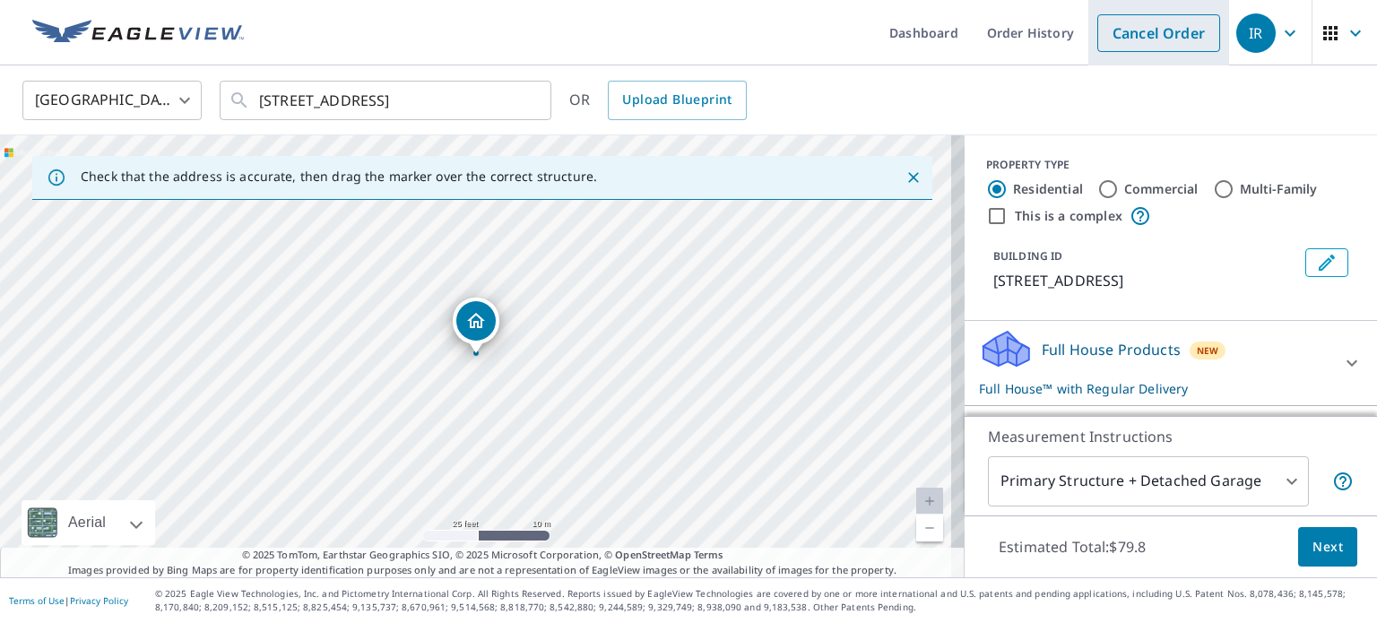
click at [1187, 36] on link "Cancel Order" at bounding box center [1158, 33] width 123 height 38
